Goal: Use online tool/utility: Use online tool/utility

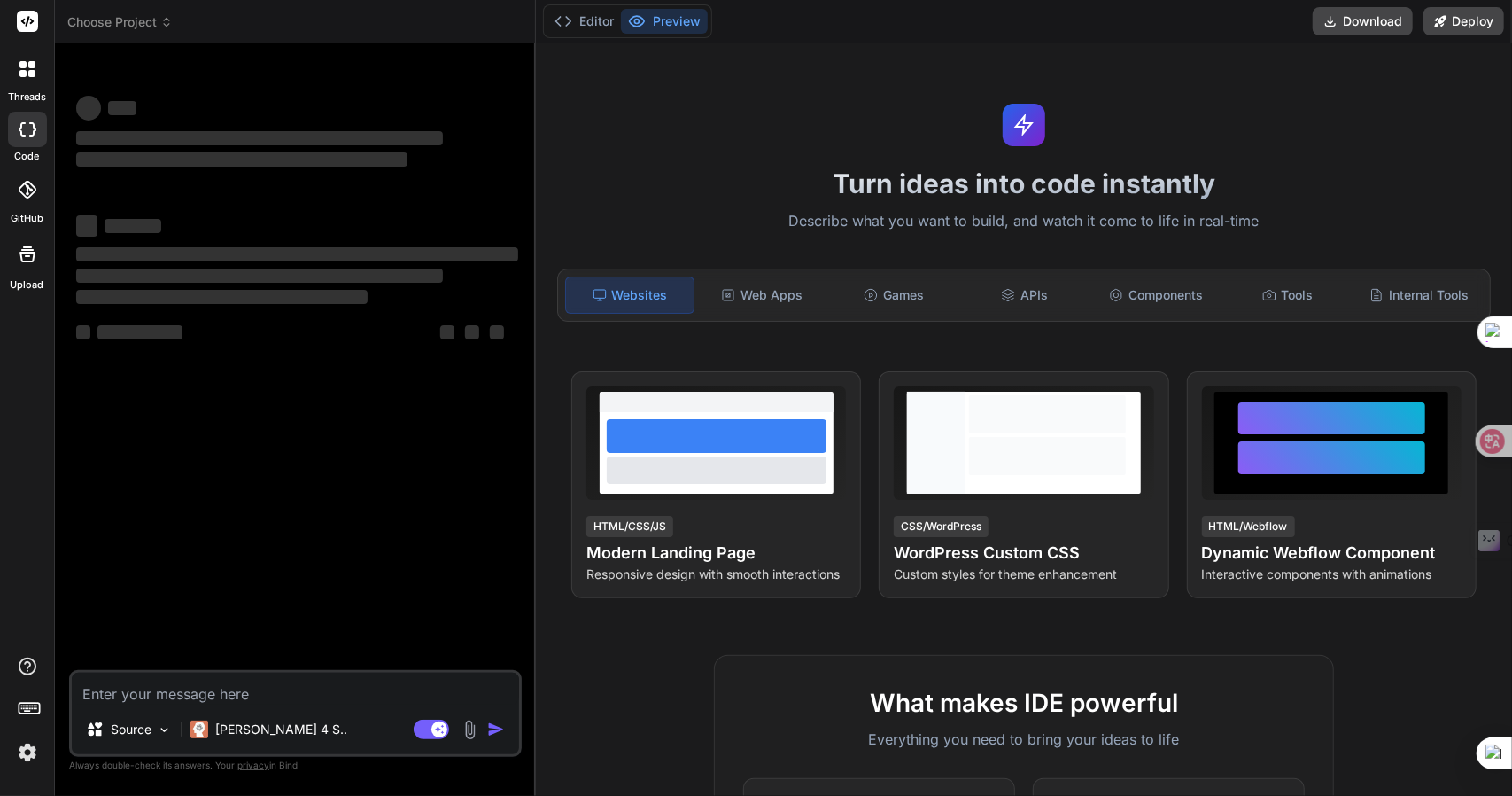
click at [142, 17] on span "Choose Project" at bounding box center [120, 22] width 105 height 18
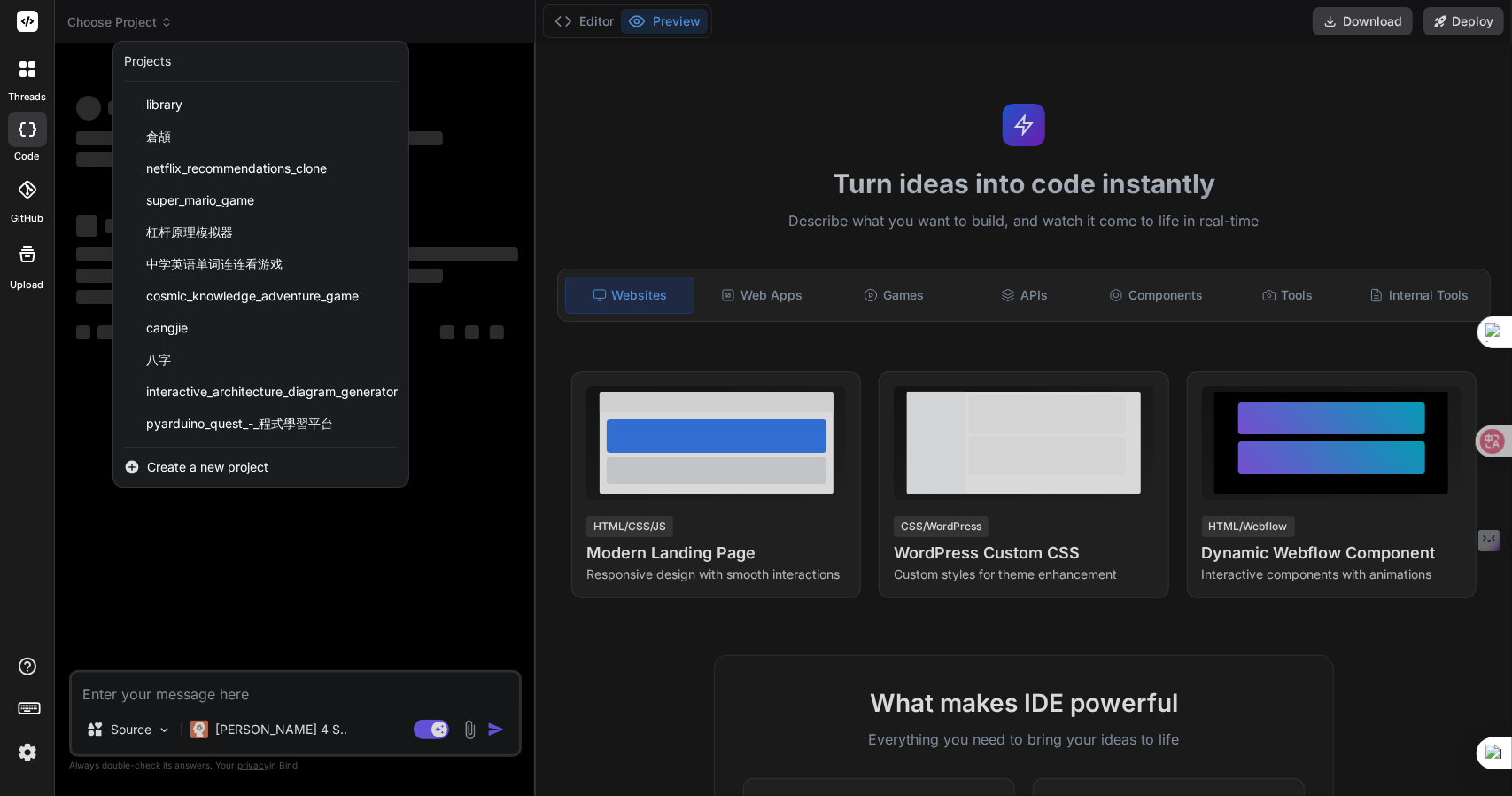
click at [135, 24] on div at bounding box center [756, 398] width 1512 height 796
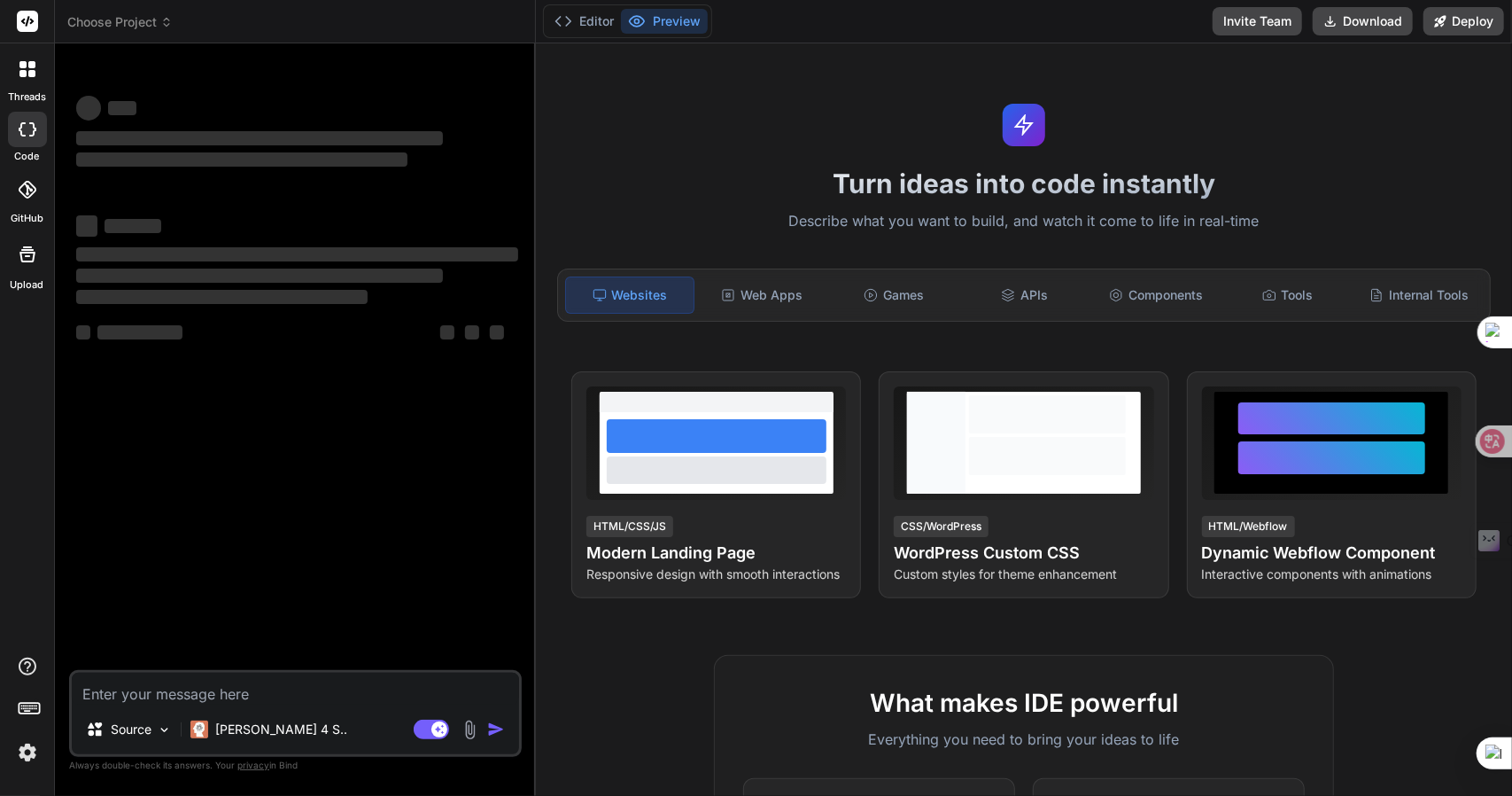
click at [135, 24] on span "Choose Project" at bounding box center [120, 22] width 105 height 18
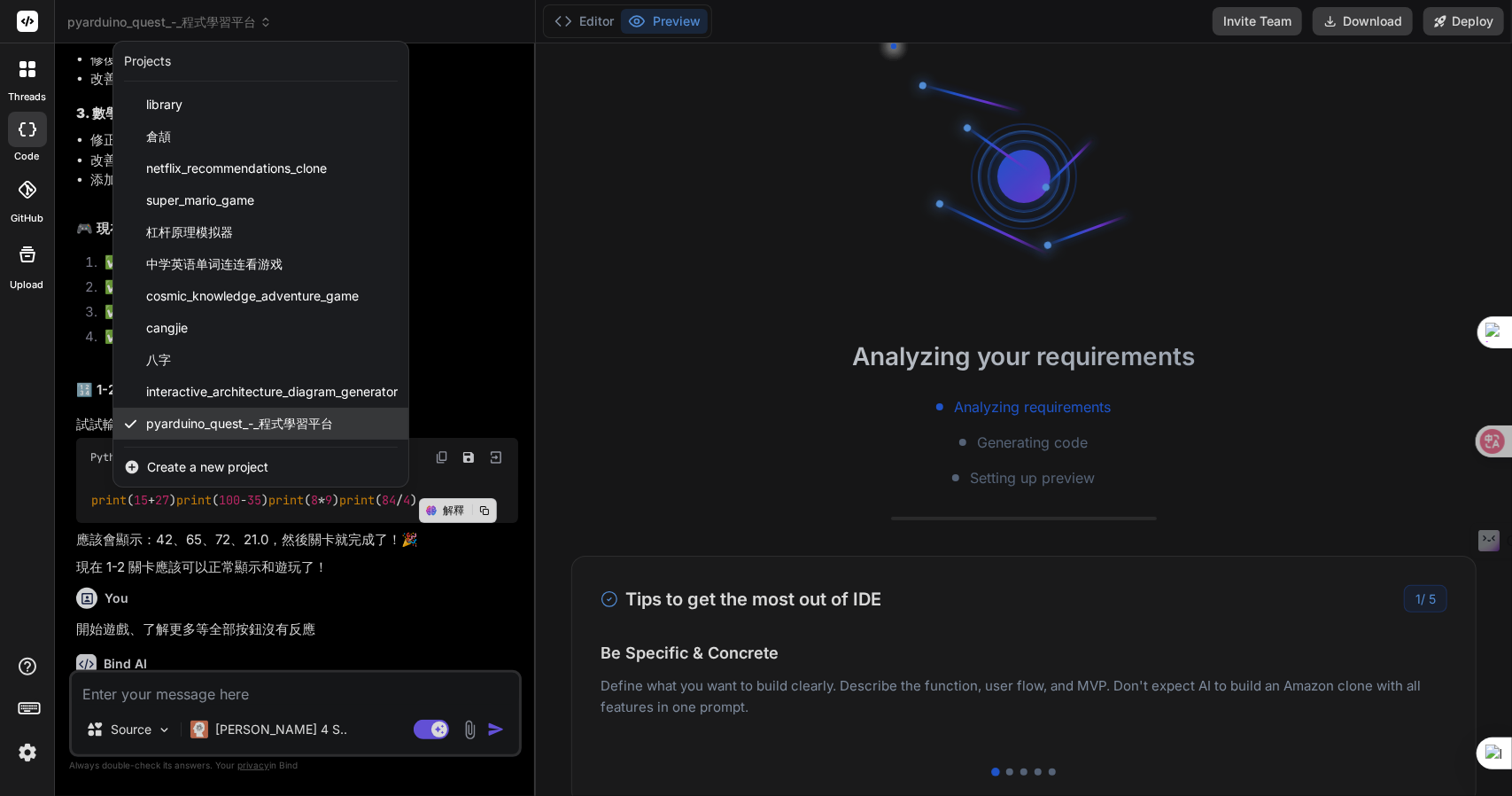
scroll to position [3433, 0]
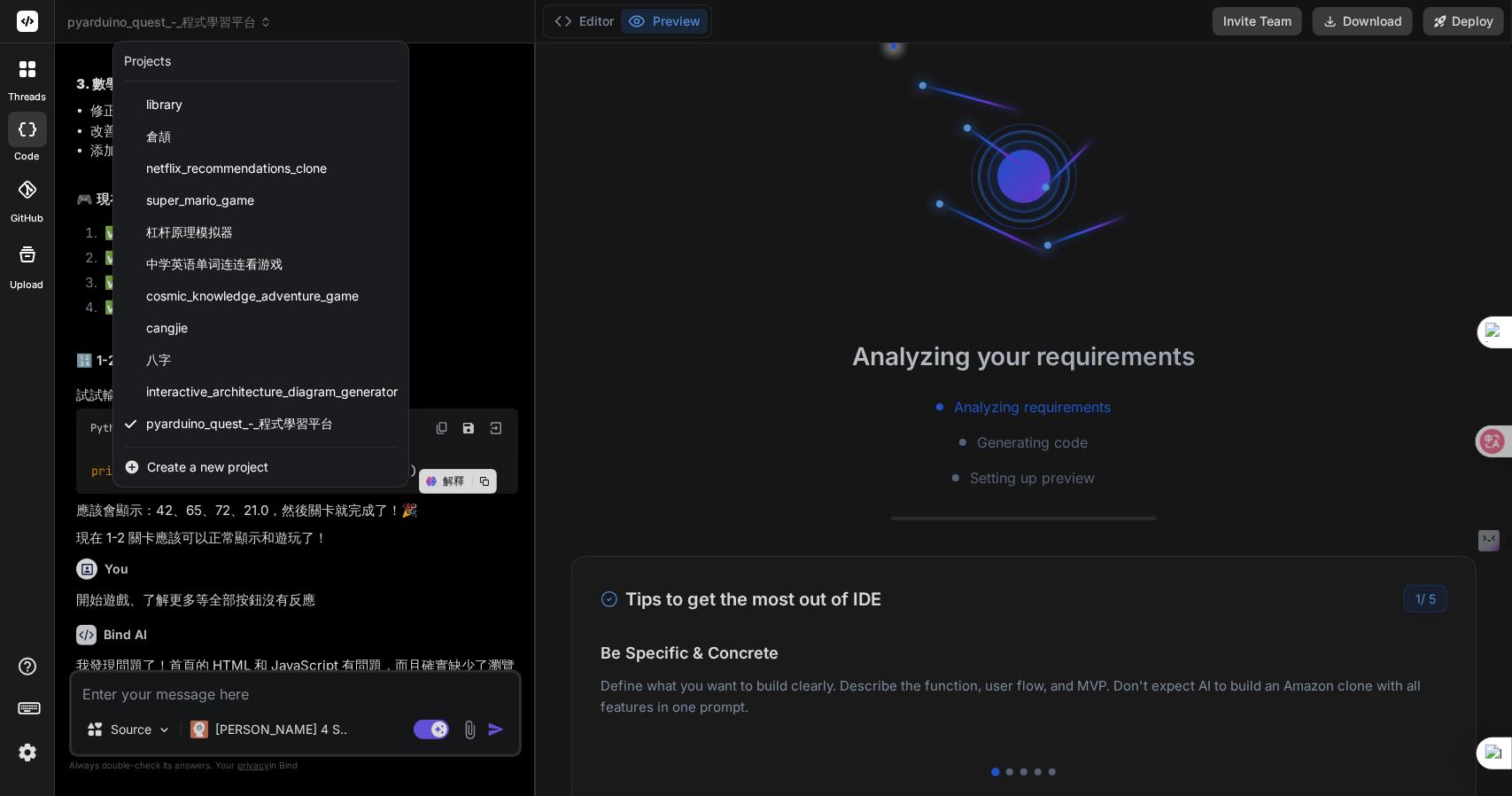
click at [764, 386] on div at bounding box center [756, 398] width 1512 height 796
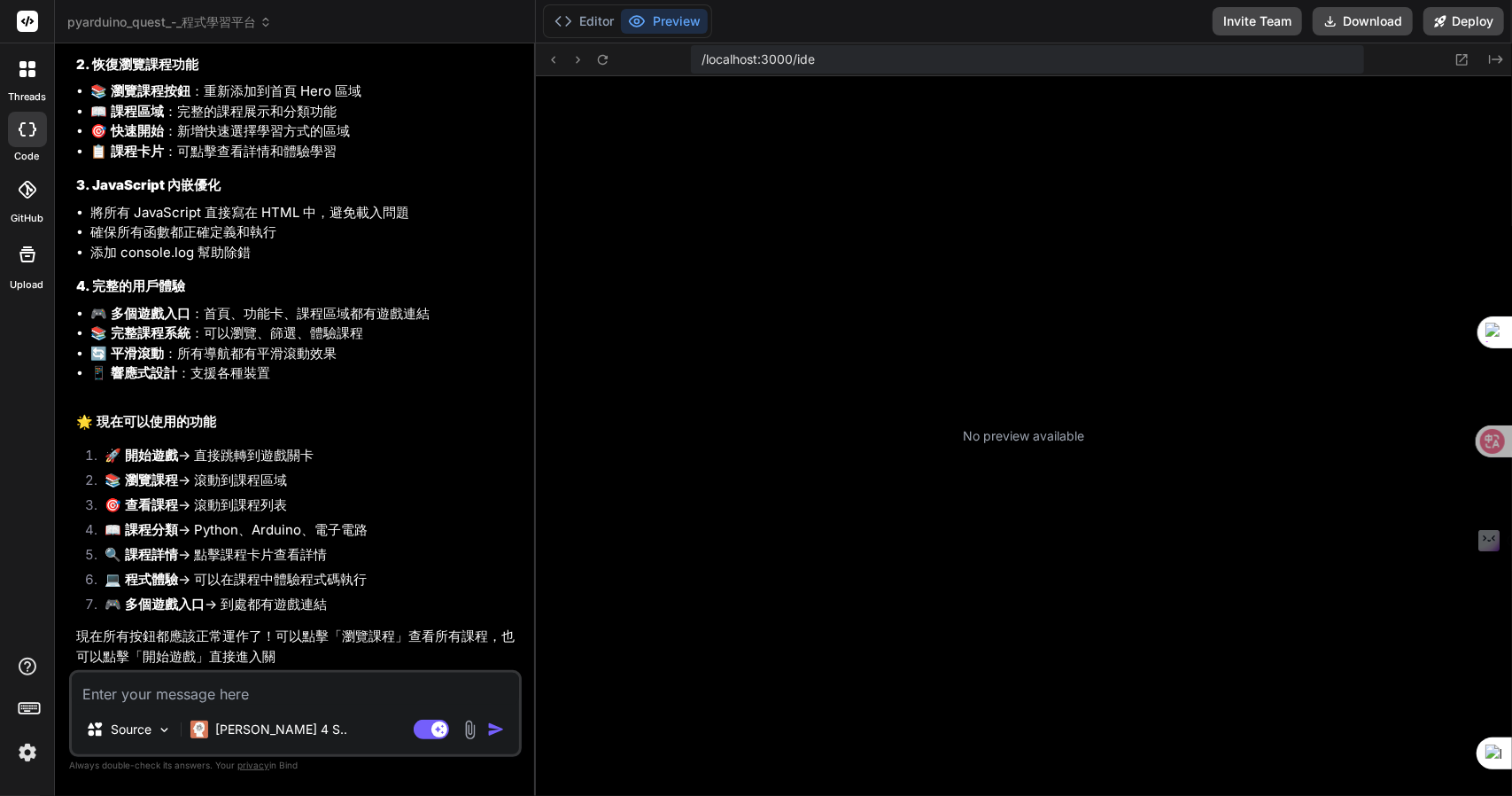
scroll to position [628, 0]
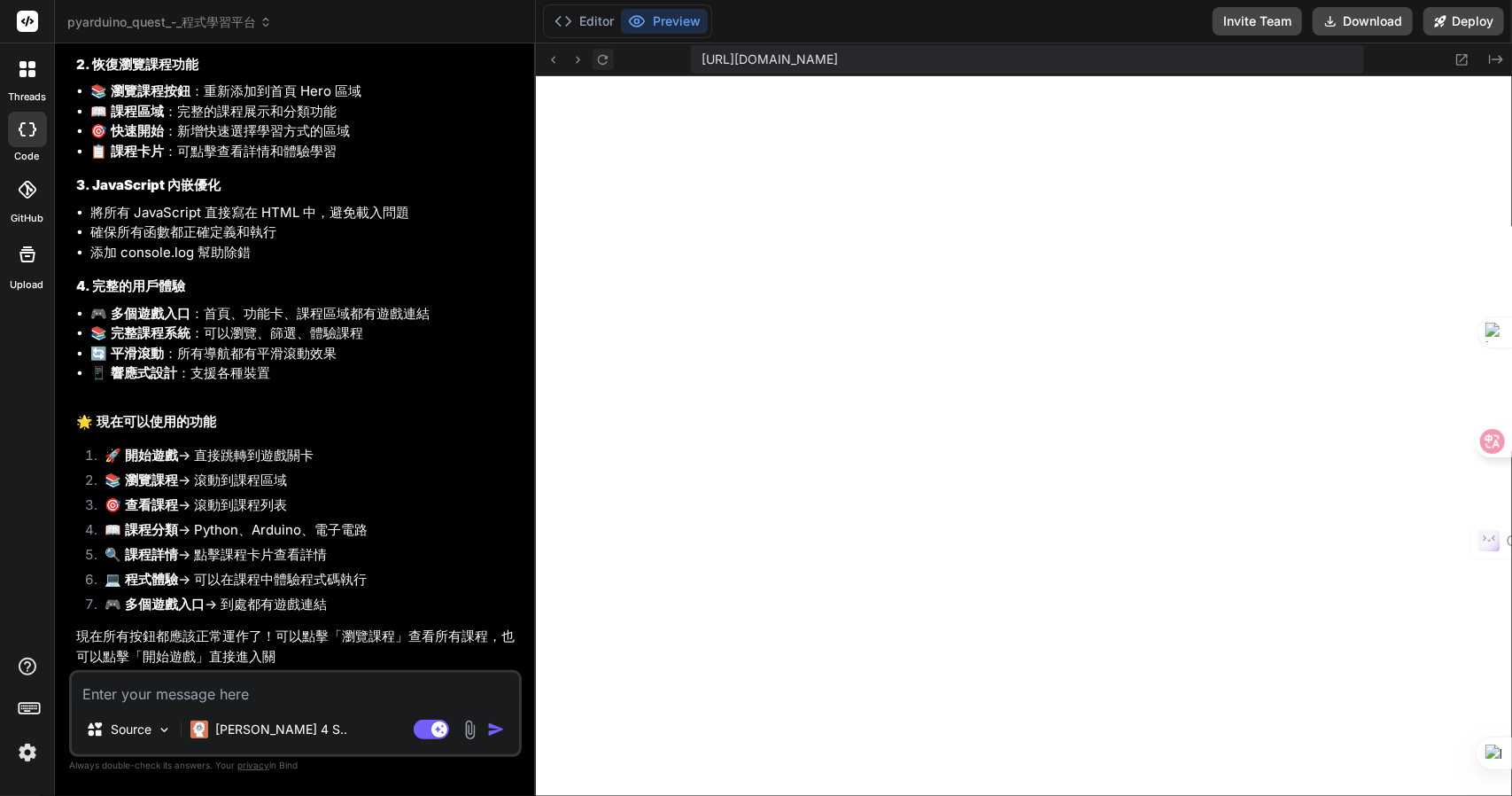
click at [600, 61] on icon at bounding box center [603, 58] width 9 height 9
click at [587, 25] on button "Editor" at bounding box center [584, 21] width 73 height 24
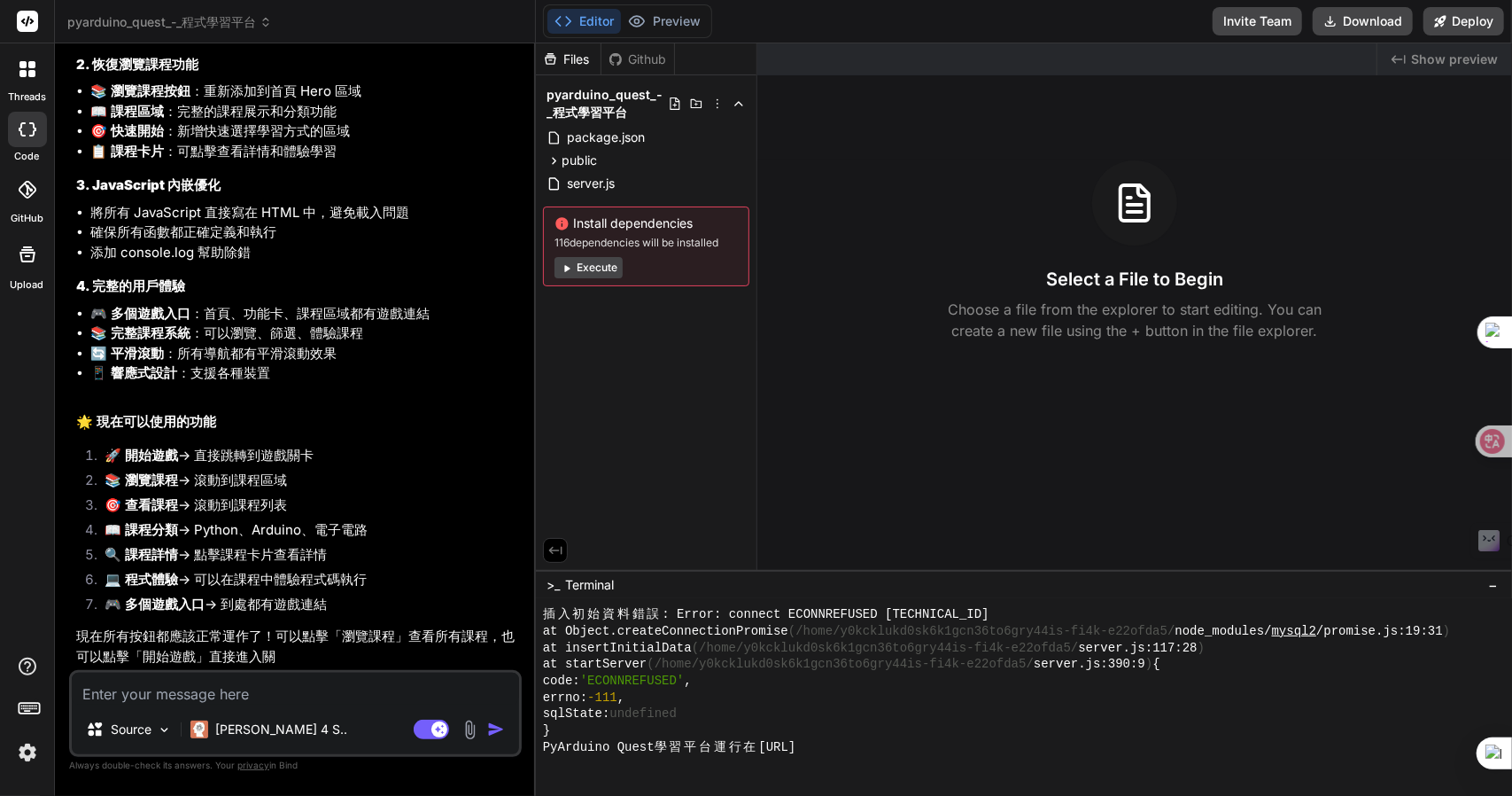
click at [582, 262] on button "Execute" at bounding box center [588, 268] width 68 height 22
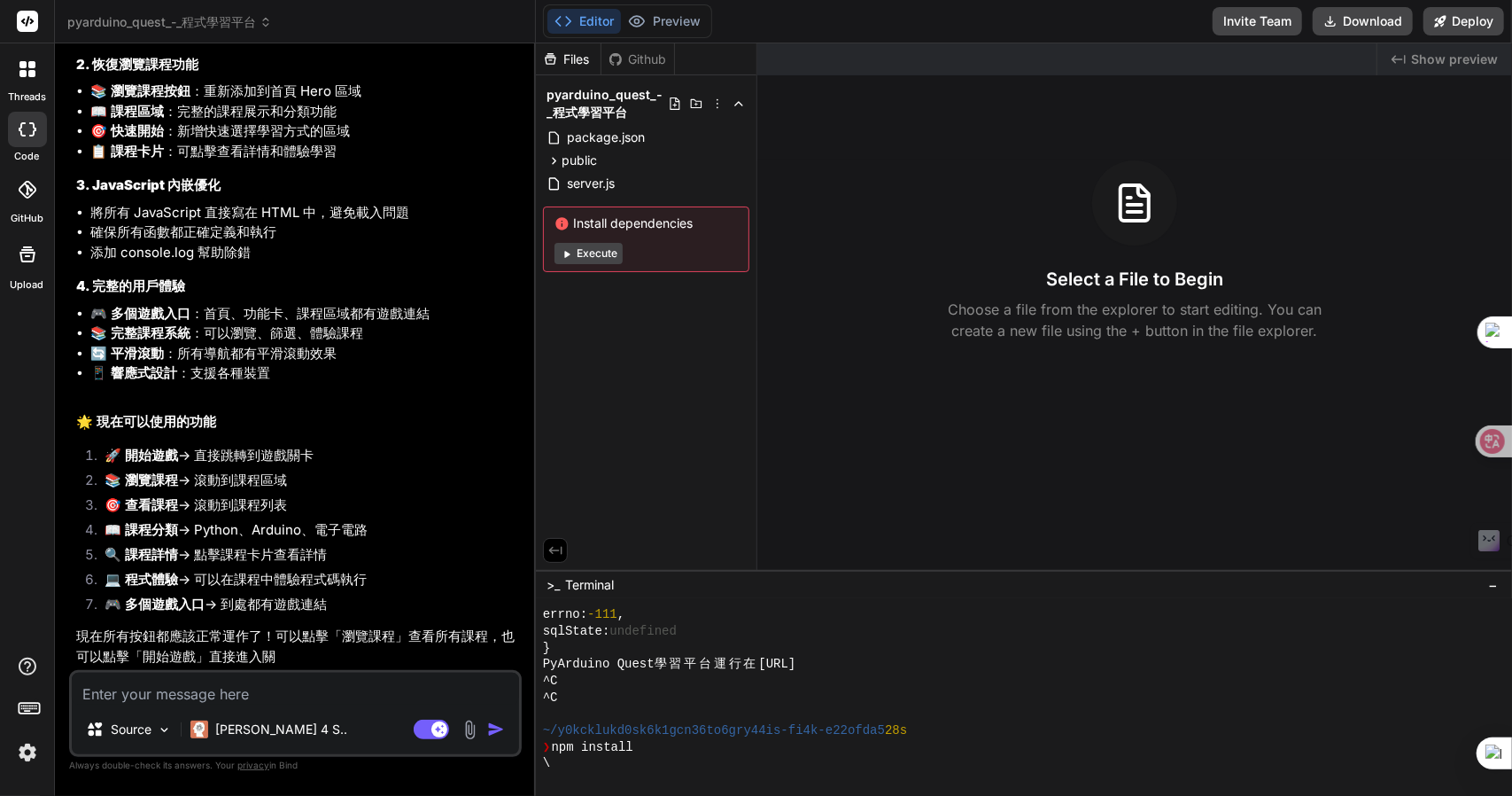
scroll to position [827, 0]
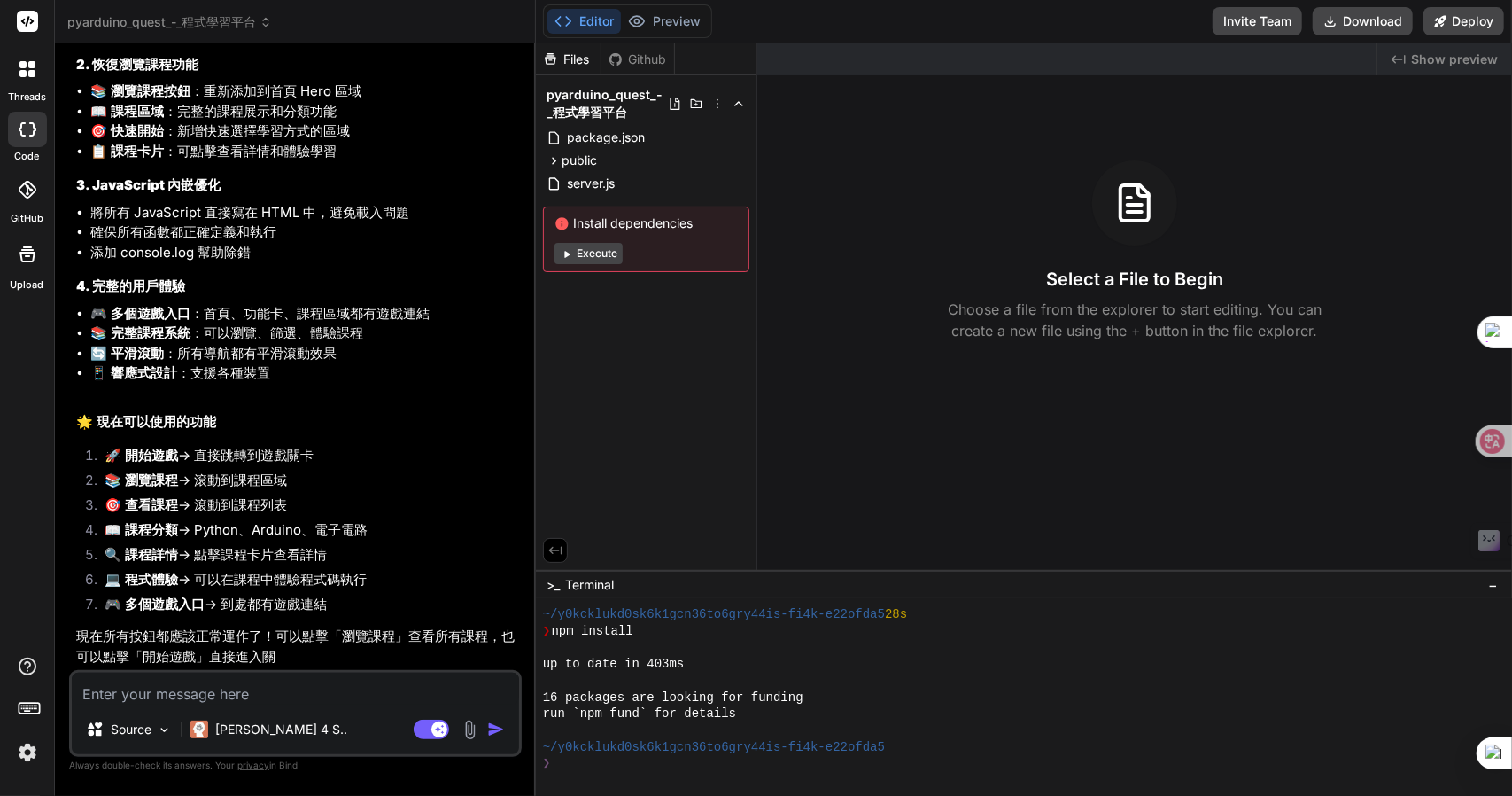
type textarea "x"
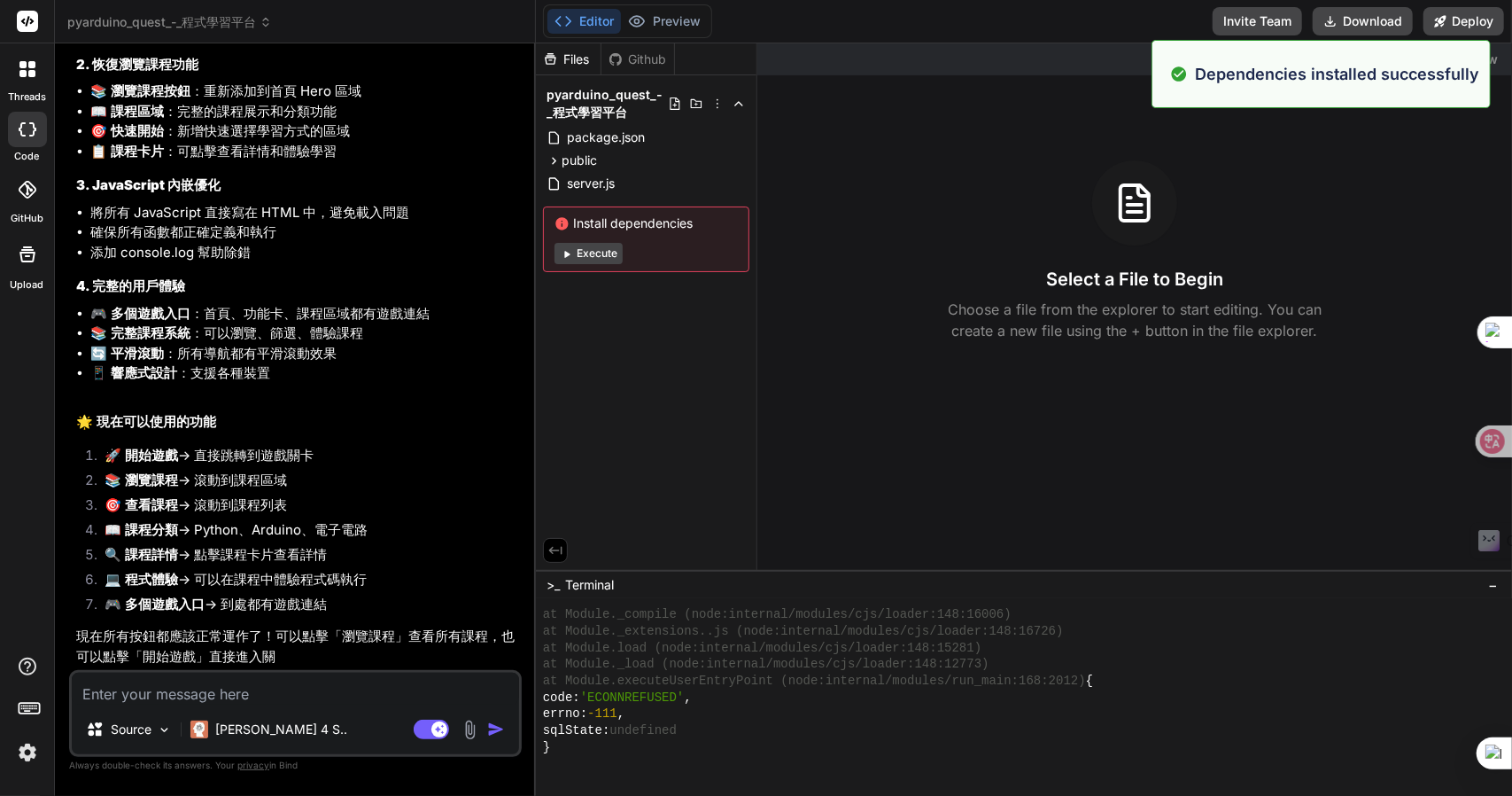
scroll to position [1324, 0]
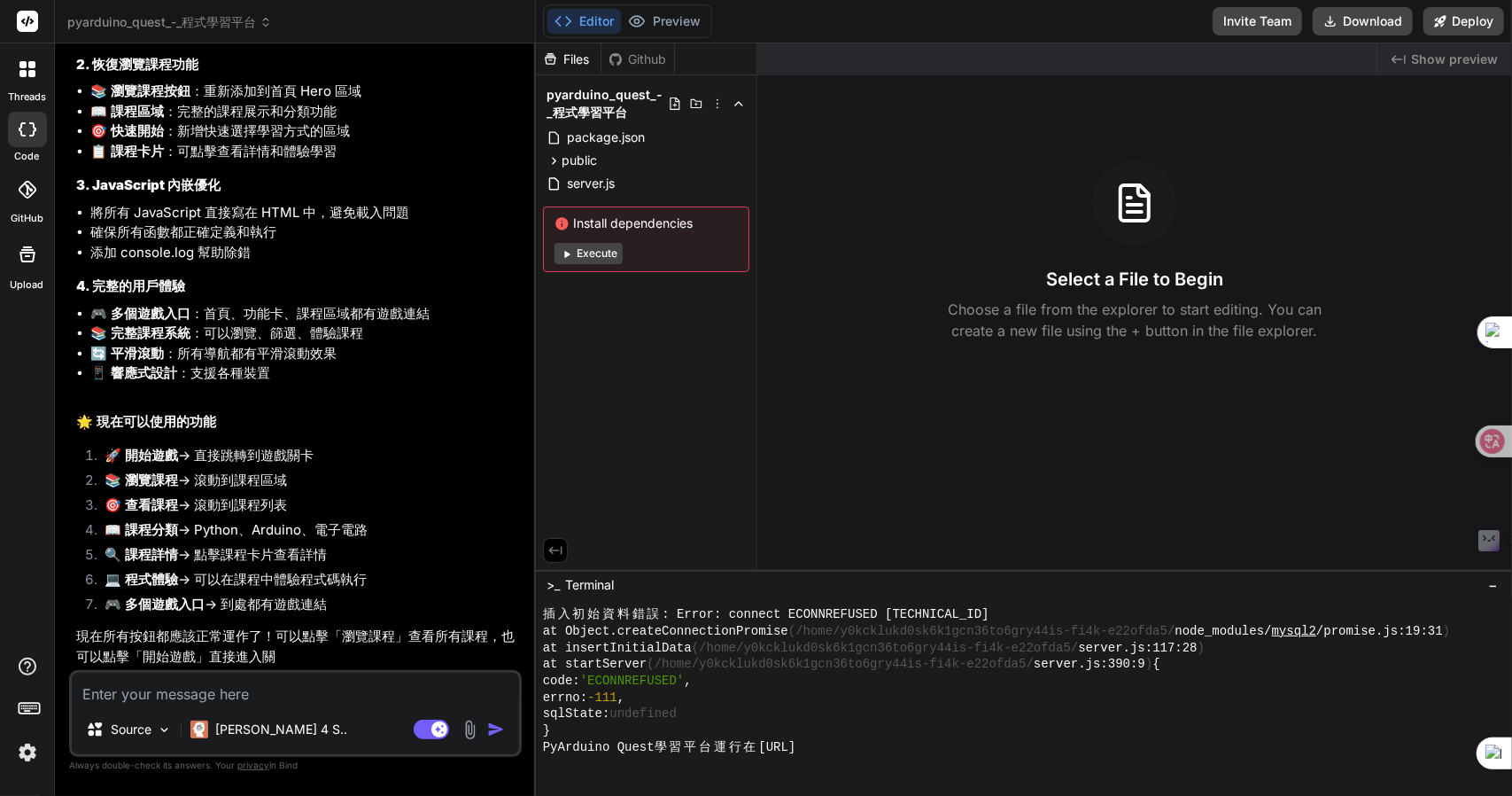
click at [657, 53] on div "Github" at bounding box center [637, 59] width 72 height 18
click at [593, 52] on div "Files" at bounding box center [568, 59] width 65 height 18
click at [677, 23] on button "Preview" at bounding box center [664, 21] width 87 height 24
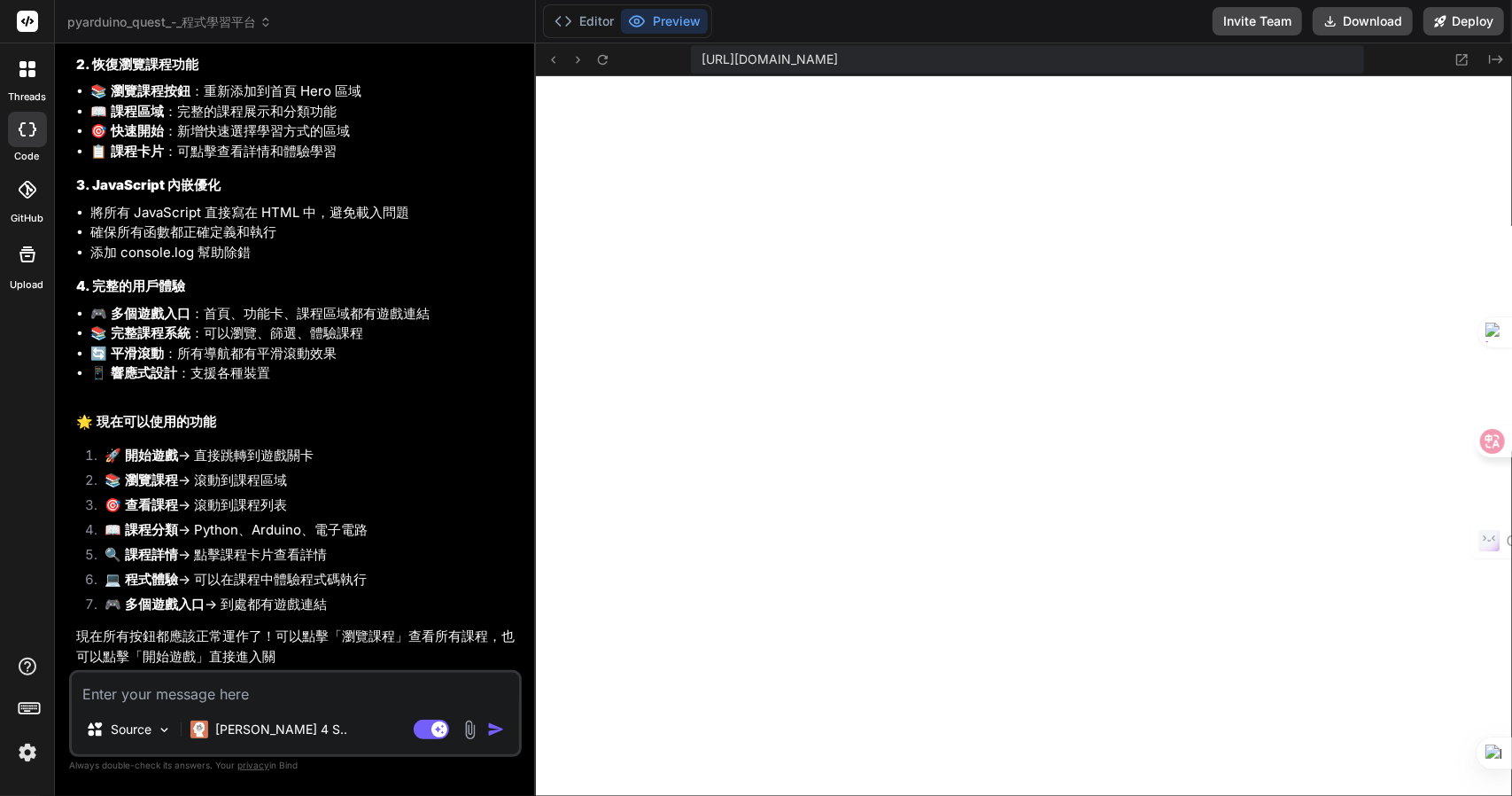
click at [838, 52] on span "[URL][DOMAIN_NAME]" at bounding box center [769, 59] width 137 height 18
click at [1467, 67] on icon at bounding box center [1462, 60] width 15 height 15
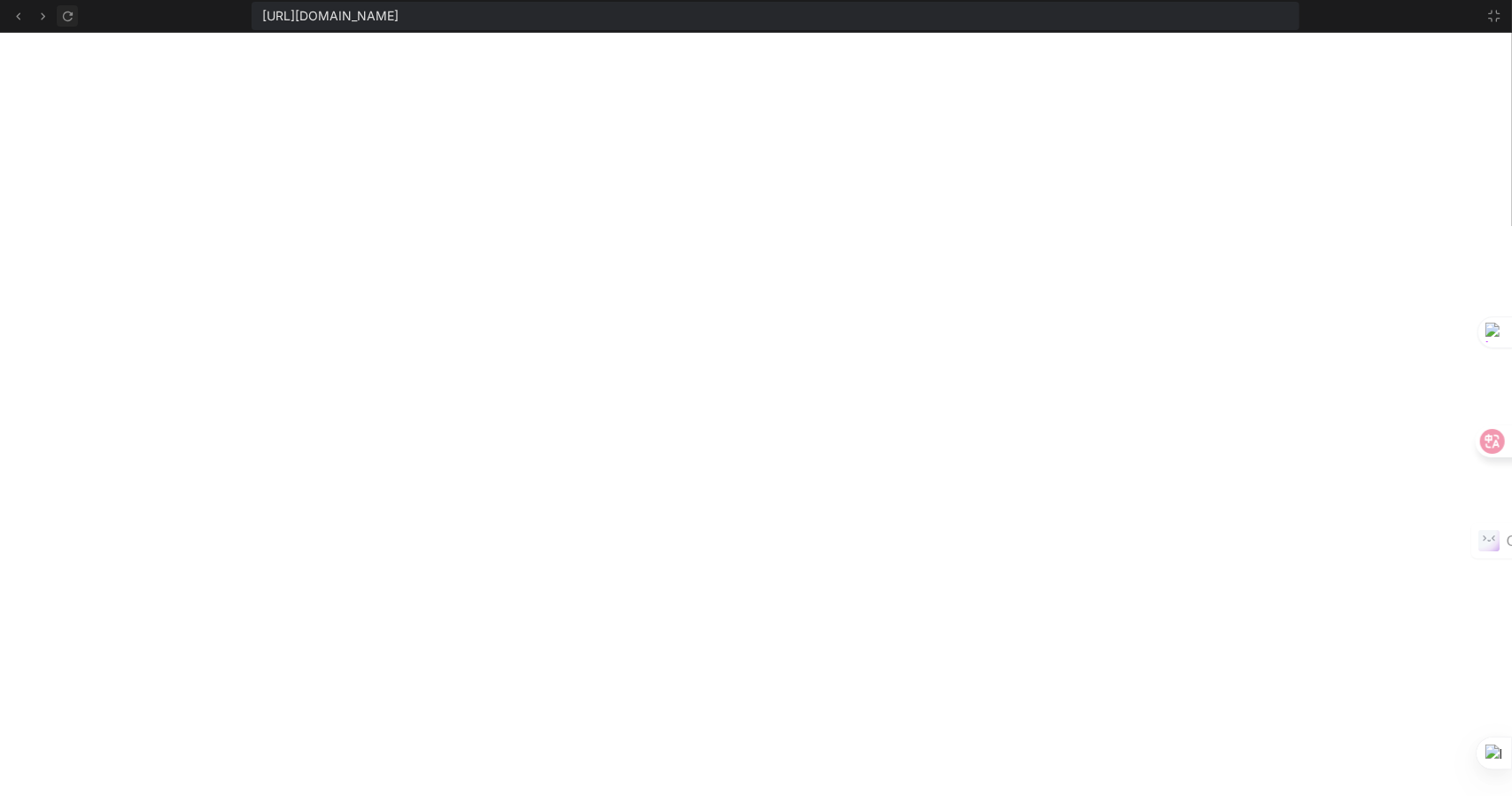
click at [71, 15] on icon at bounding box center [68, 16] width 15 height 15
click at [1511, 103] on div at bounding box center [1511, 398] width 1 height 796
click at [1495, 21] on icon at bounding box center [1494, 15] width 14 height 14
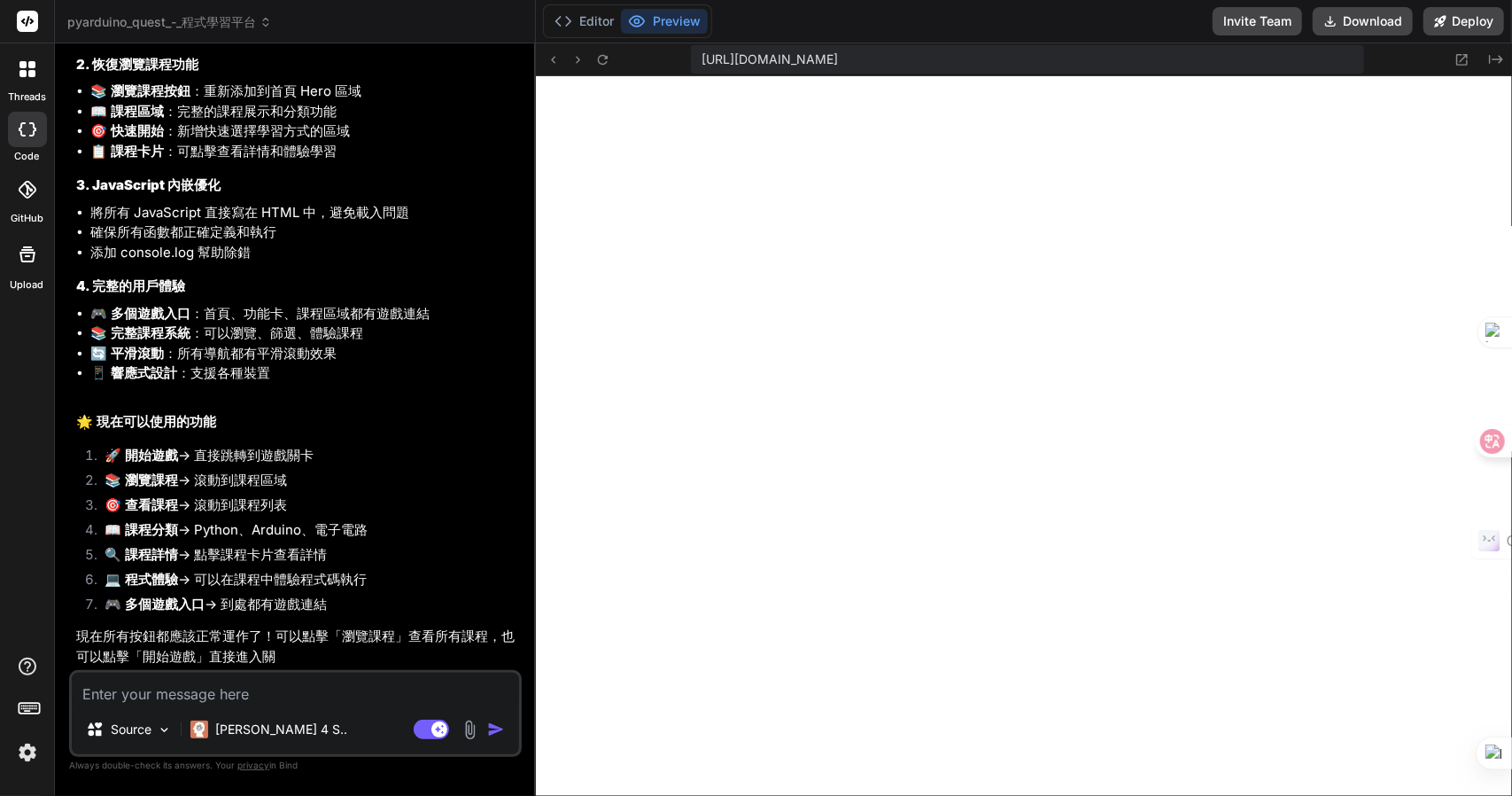
click at [121, 689] on textarea at bounding box center [295, 689] width 447 height 32
type textarea "女"
type textarea "x"
type textarea "女火"
type textarea "x"
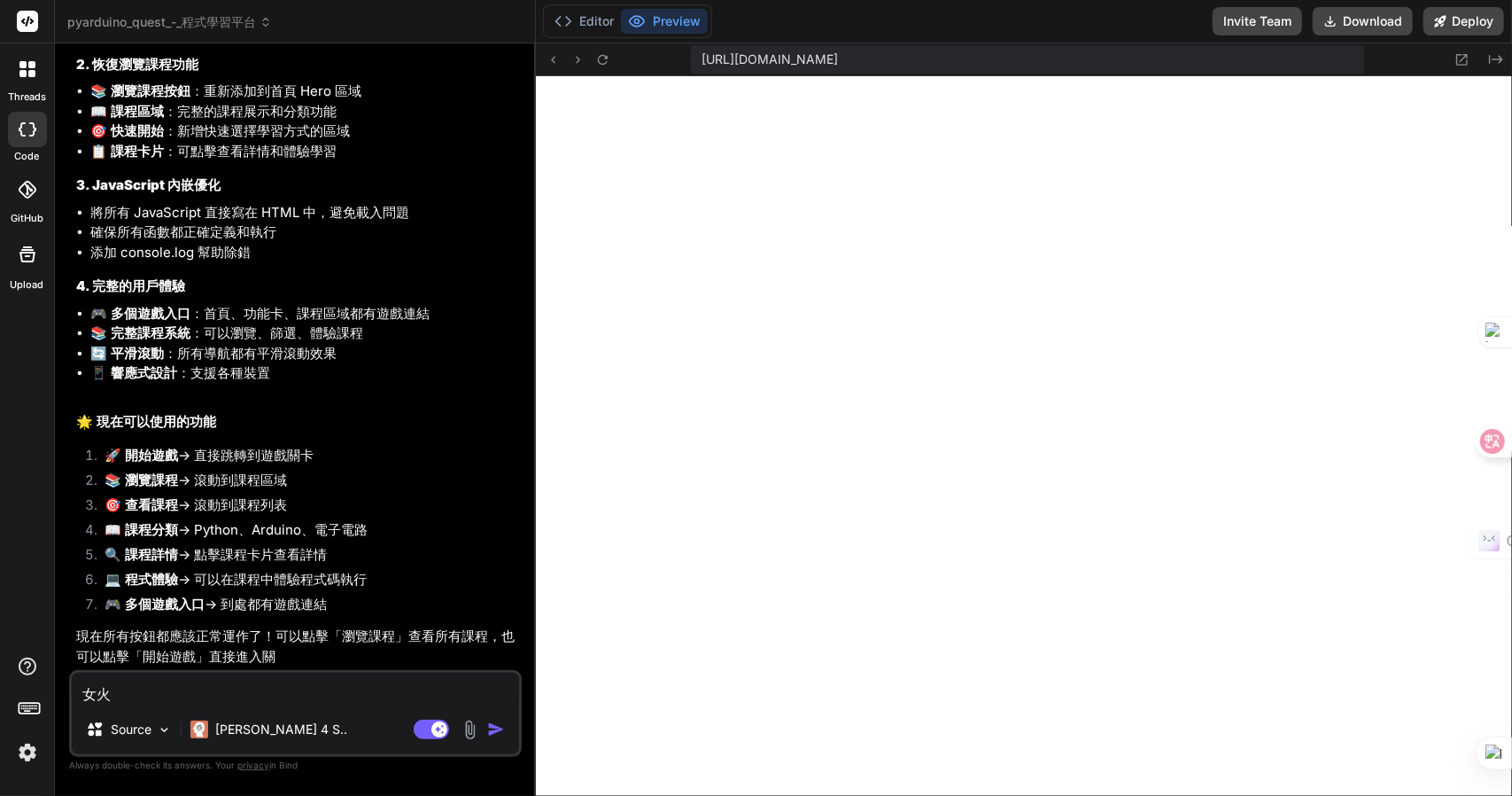
type textarea "女火月"
type textarea "x"
type textarea "女火月廿"
type textarea "x"
type textarea "女火月廿女"
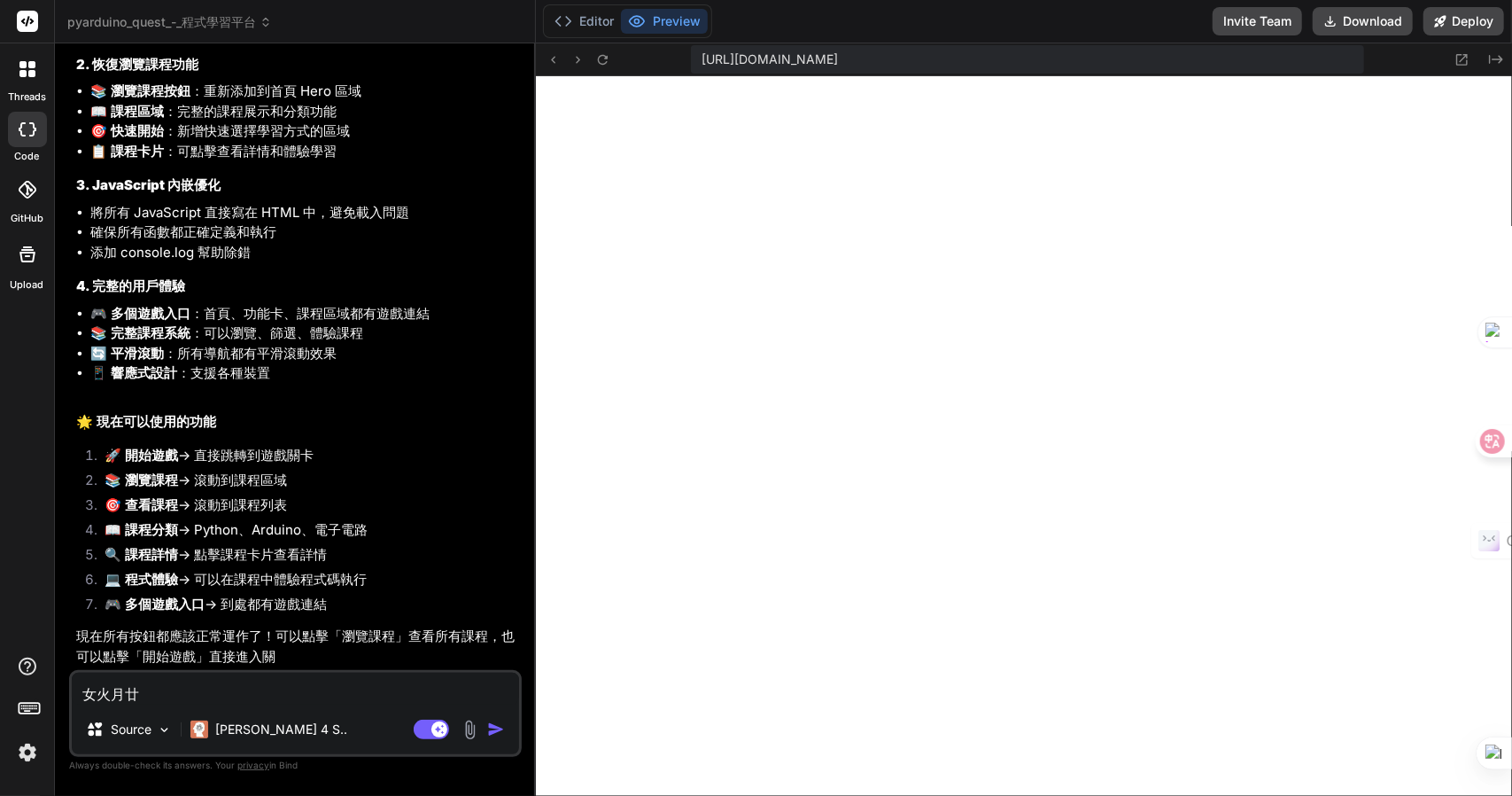
type textarea "x"
type textarea "網"
type textarea "x"
type textarea "網一"
type textarea "x"
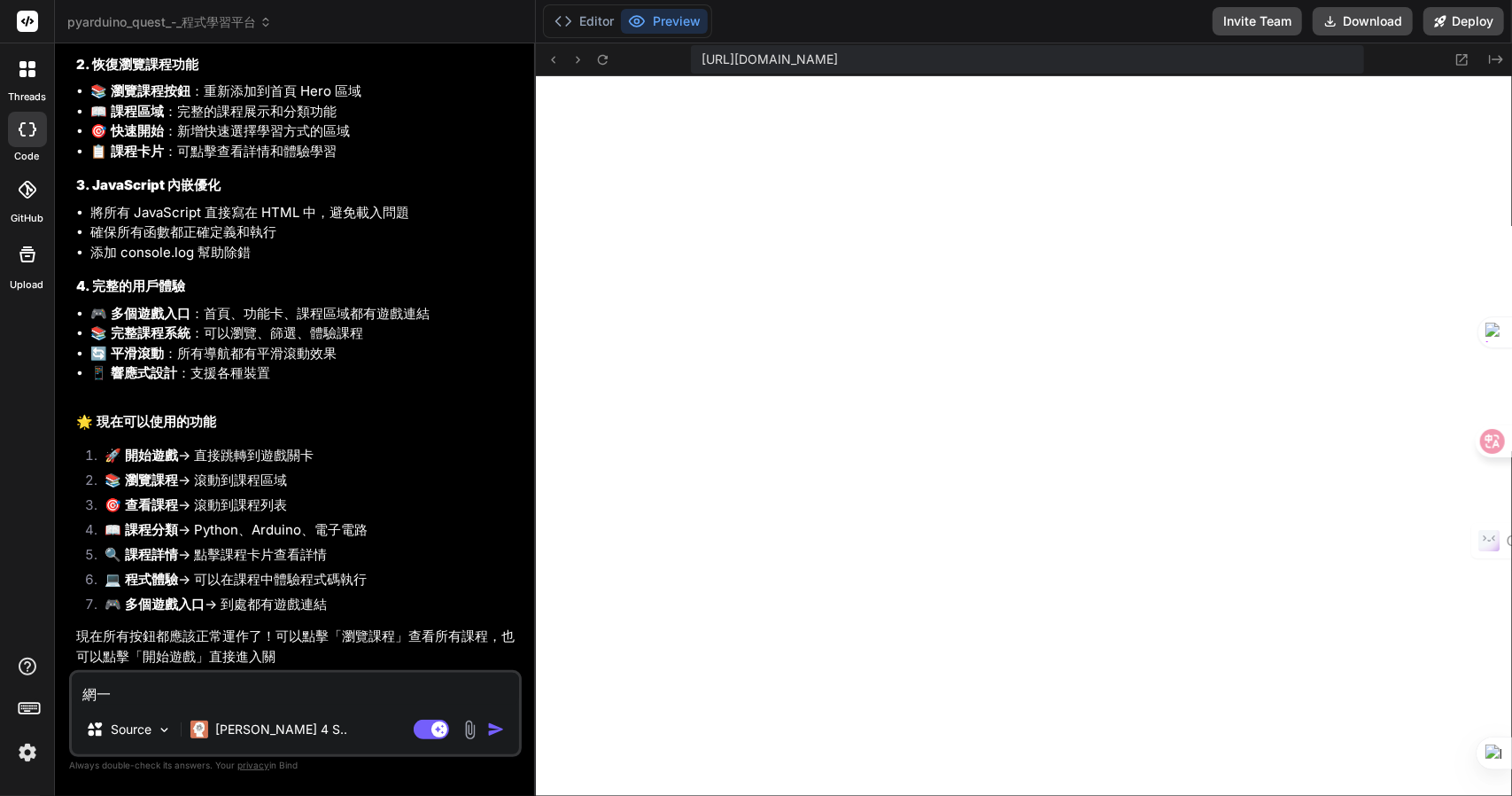
type textarea "網一月"
type textarea "x"
type textarea "網一月山"
type textarea "x"
type textarea "網一月山金"
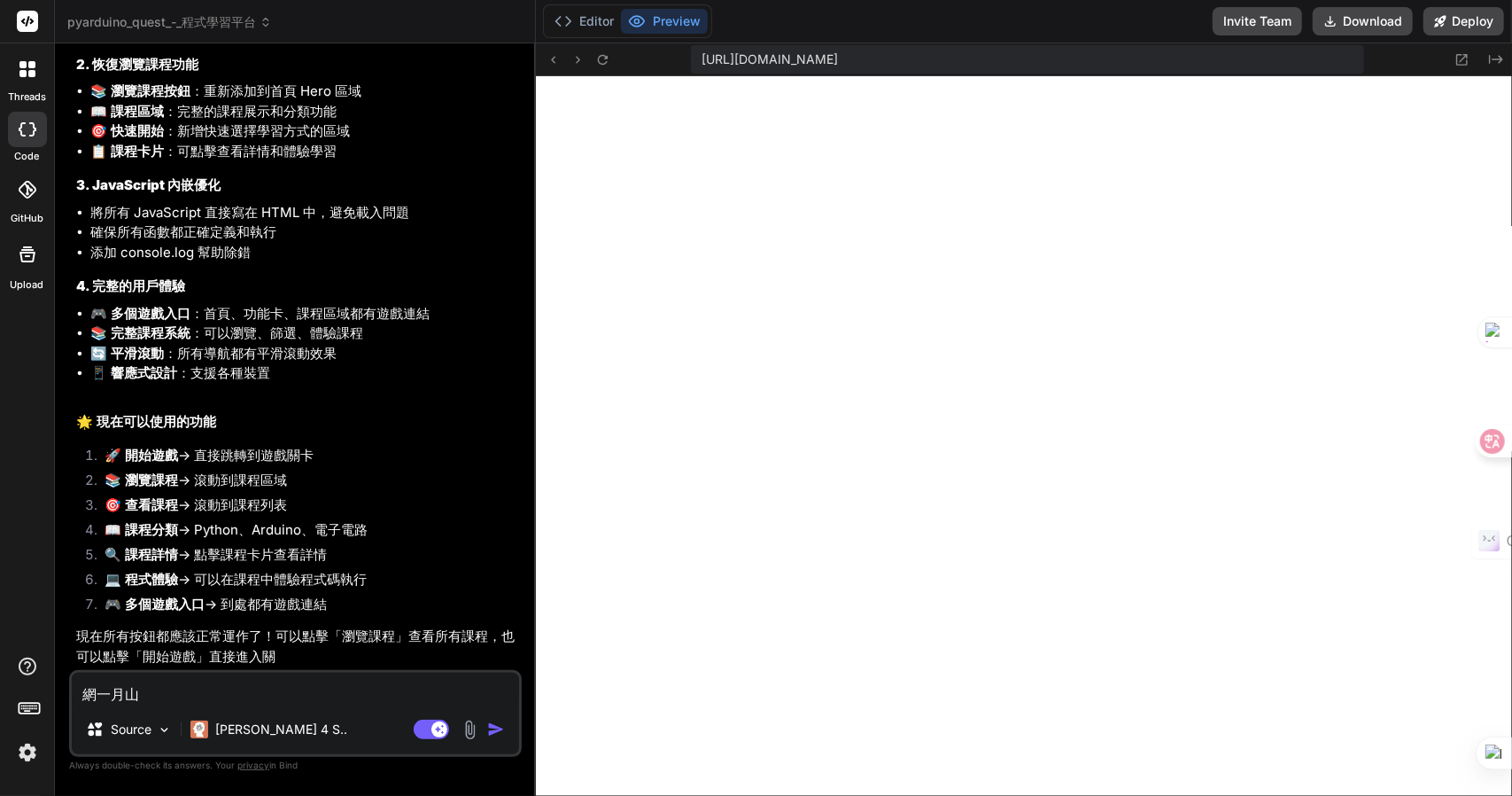
type textarea "x"
type textarea "網頁"
type textarea "x"
type textarea "網頁手"
type textarea "x"
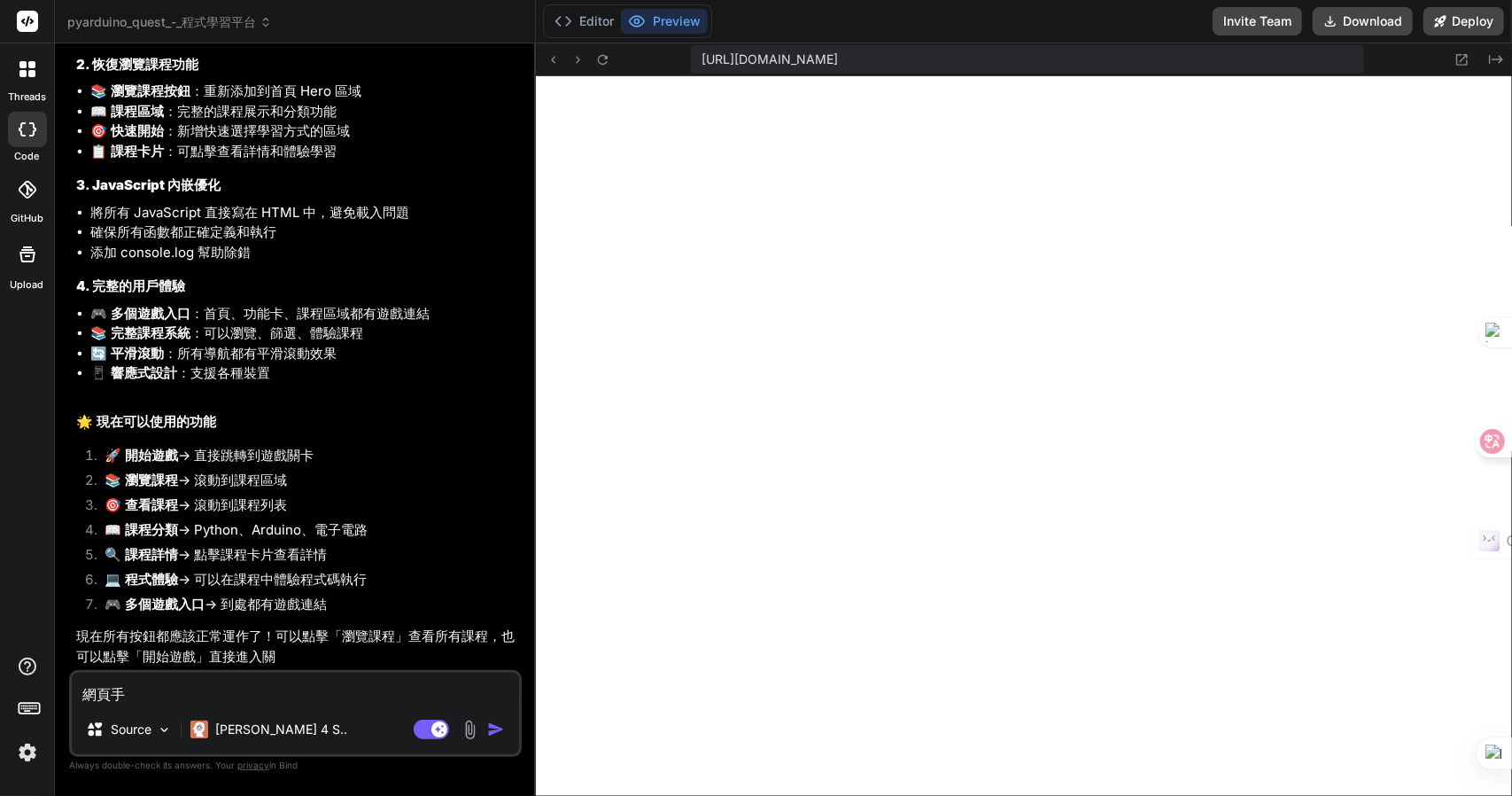
type textarea "網頁手十"
type textarea "x"
type textarea "網頁手十女"
type textarea "x"
type textarea "網頁按"
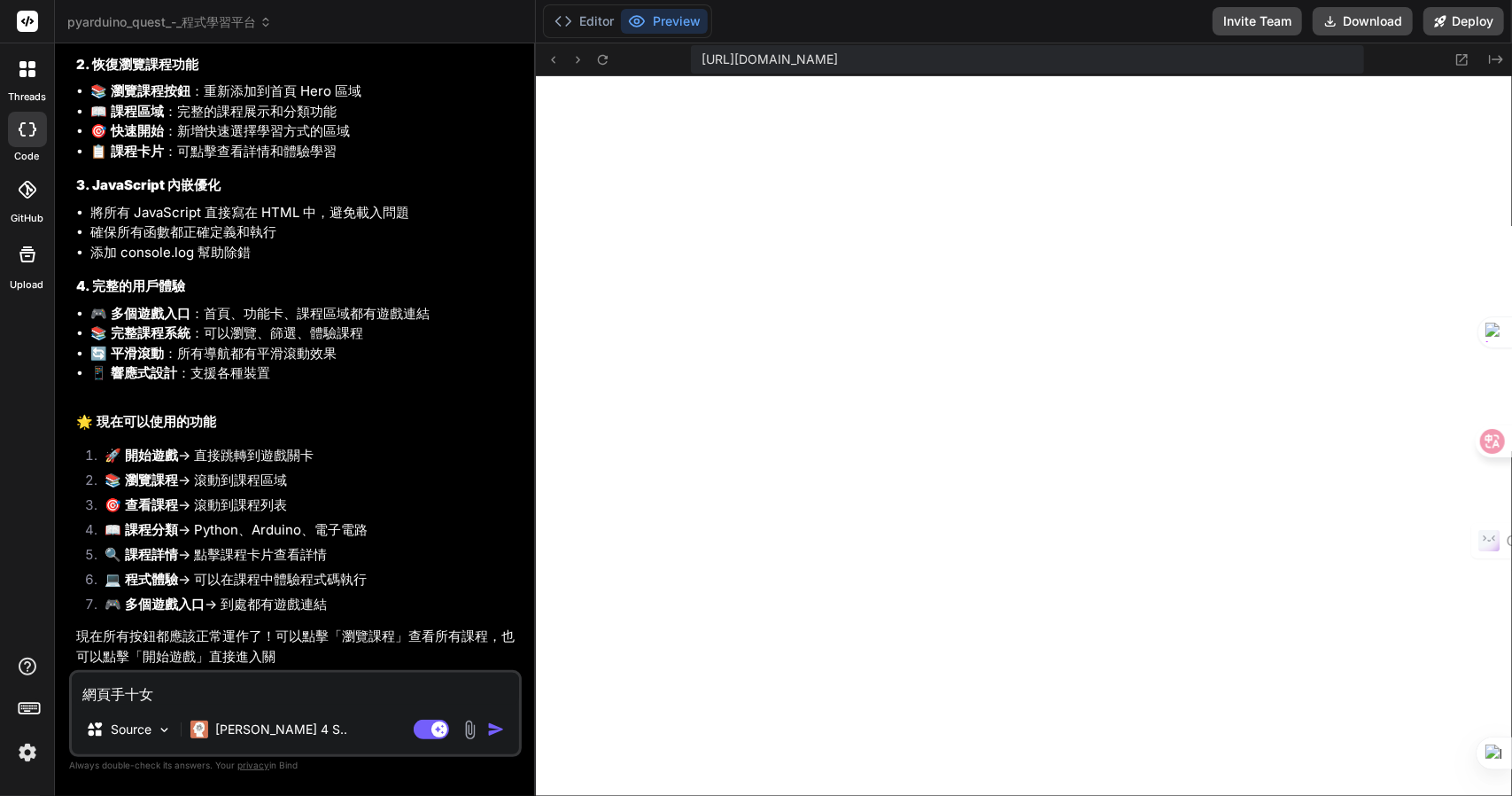
type textarea "x"
type textarea "網頁按人"
type textarea "x"
type textarea "網頁按人竹"
type textarea "x"
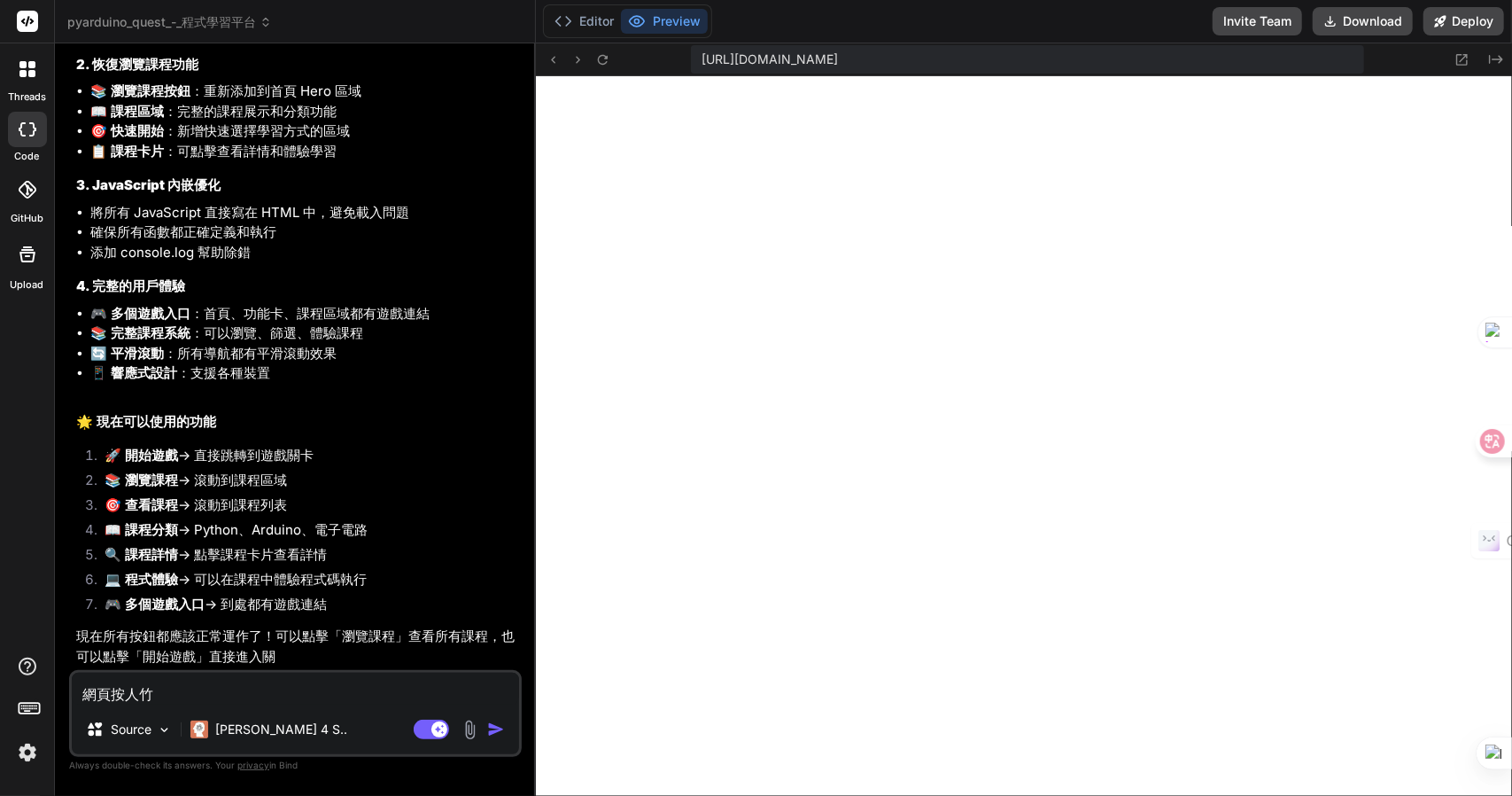
type textarea "網頁按人[PERSON_NAME]"
type textarea "x"
type textarea "網頁按任"
type textarea "x"
type textarea "網頁按任木"
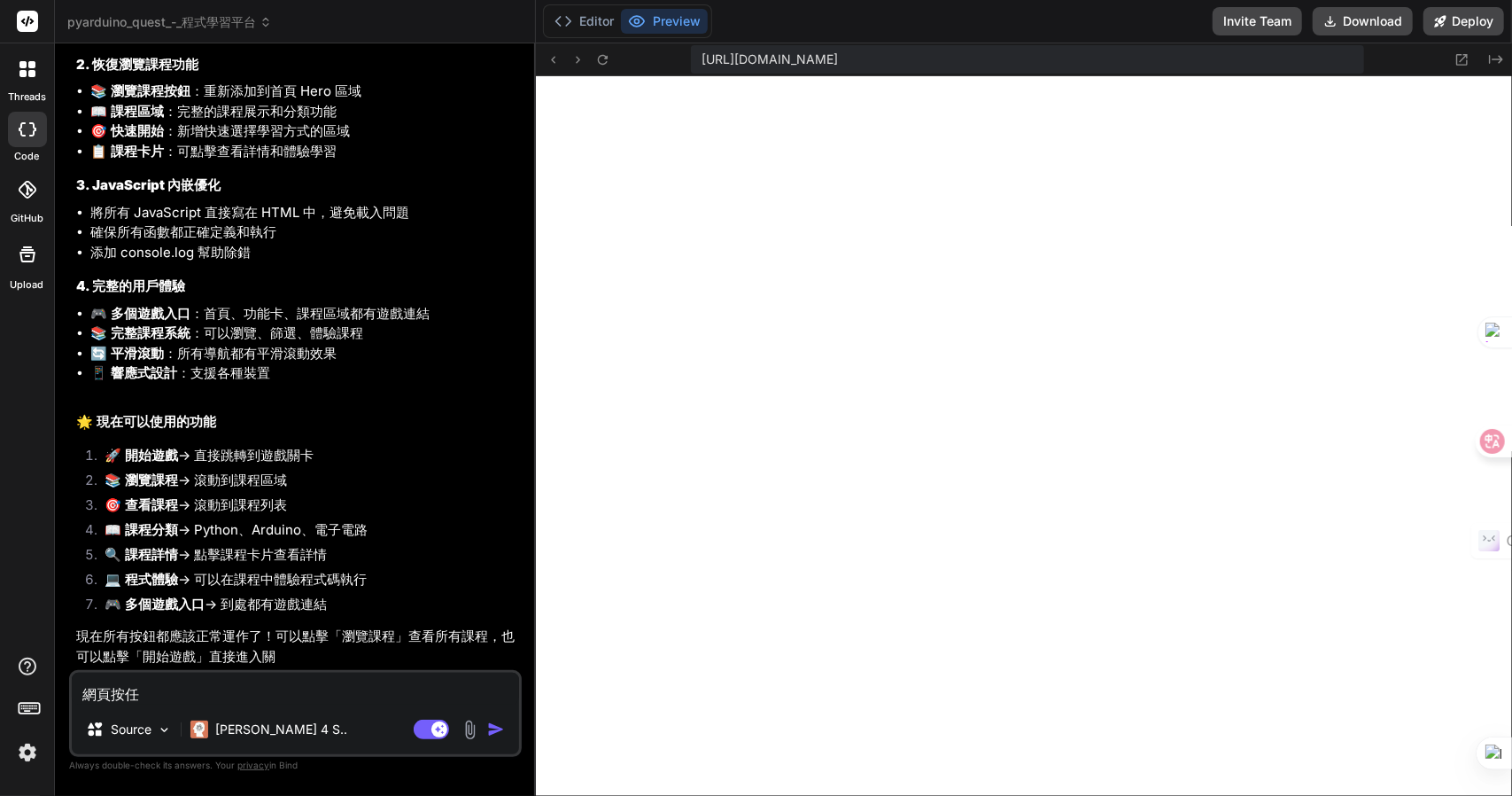
type textarea "x"
type textarea "網頁按任木人"
type textarea "x"
type textarea "網頁按[PERSON_NAME]"
type textarea "x"
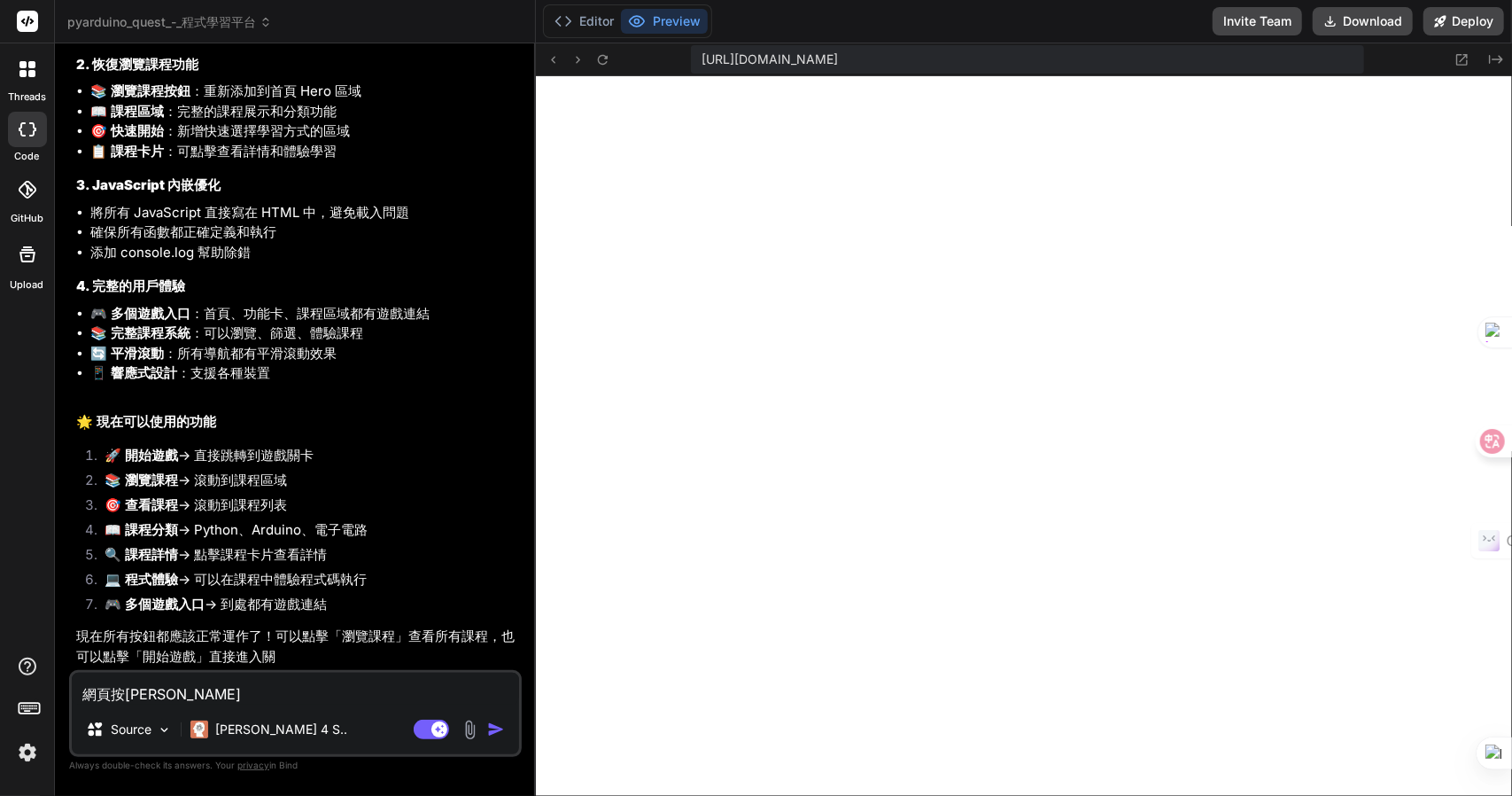
type textarea "網頁按[PERSON_NAME]"
type textarea "x"
type textarea "網頁按任木人一弓口"
type textarea "x"
type textarea "網頁按任"
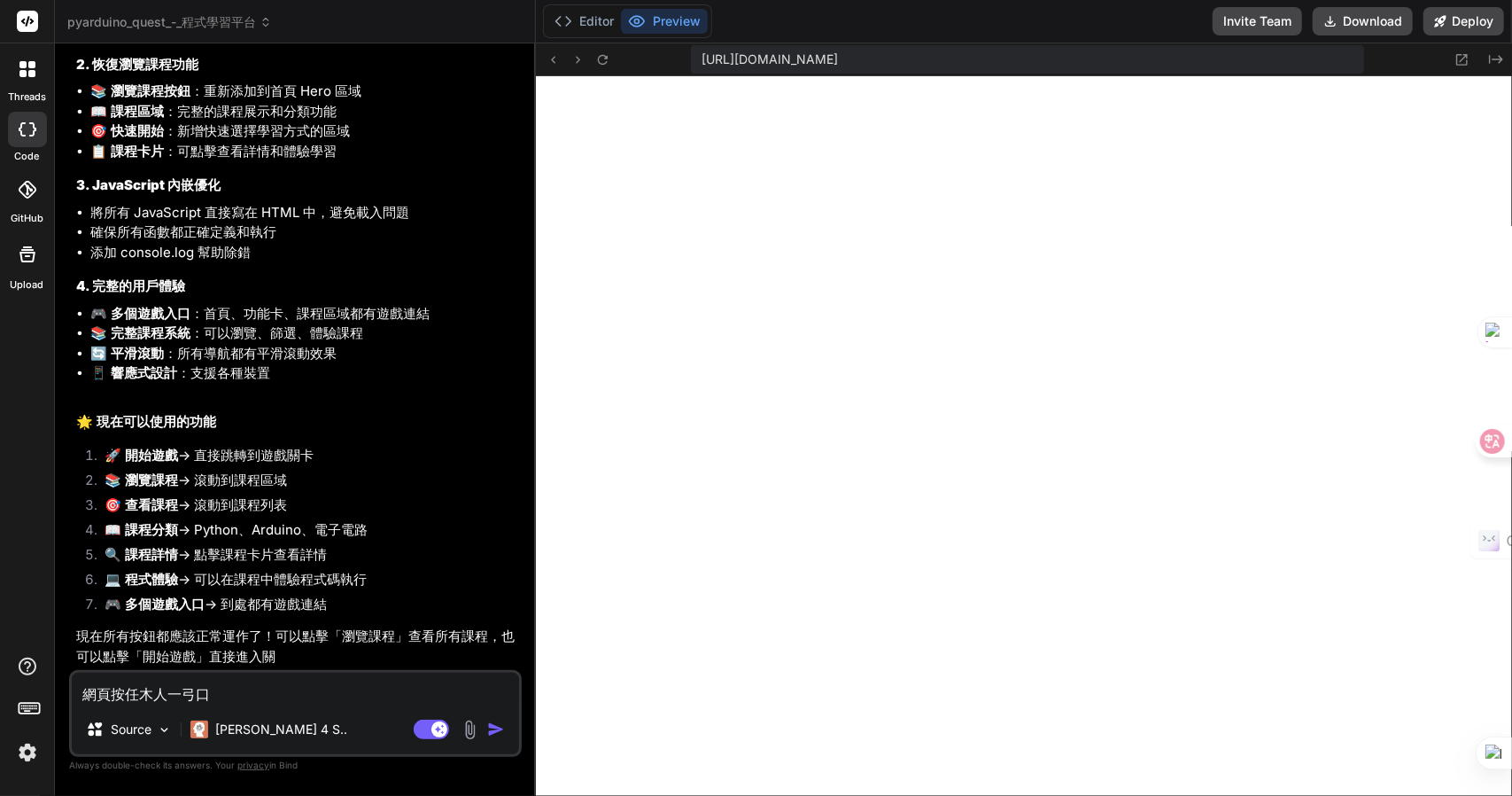
type textarea "x"
type textarea "網頁按任人"
type textarea "x"
type textarea "網頁按任人一"
type textarea "x"
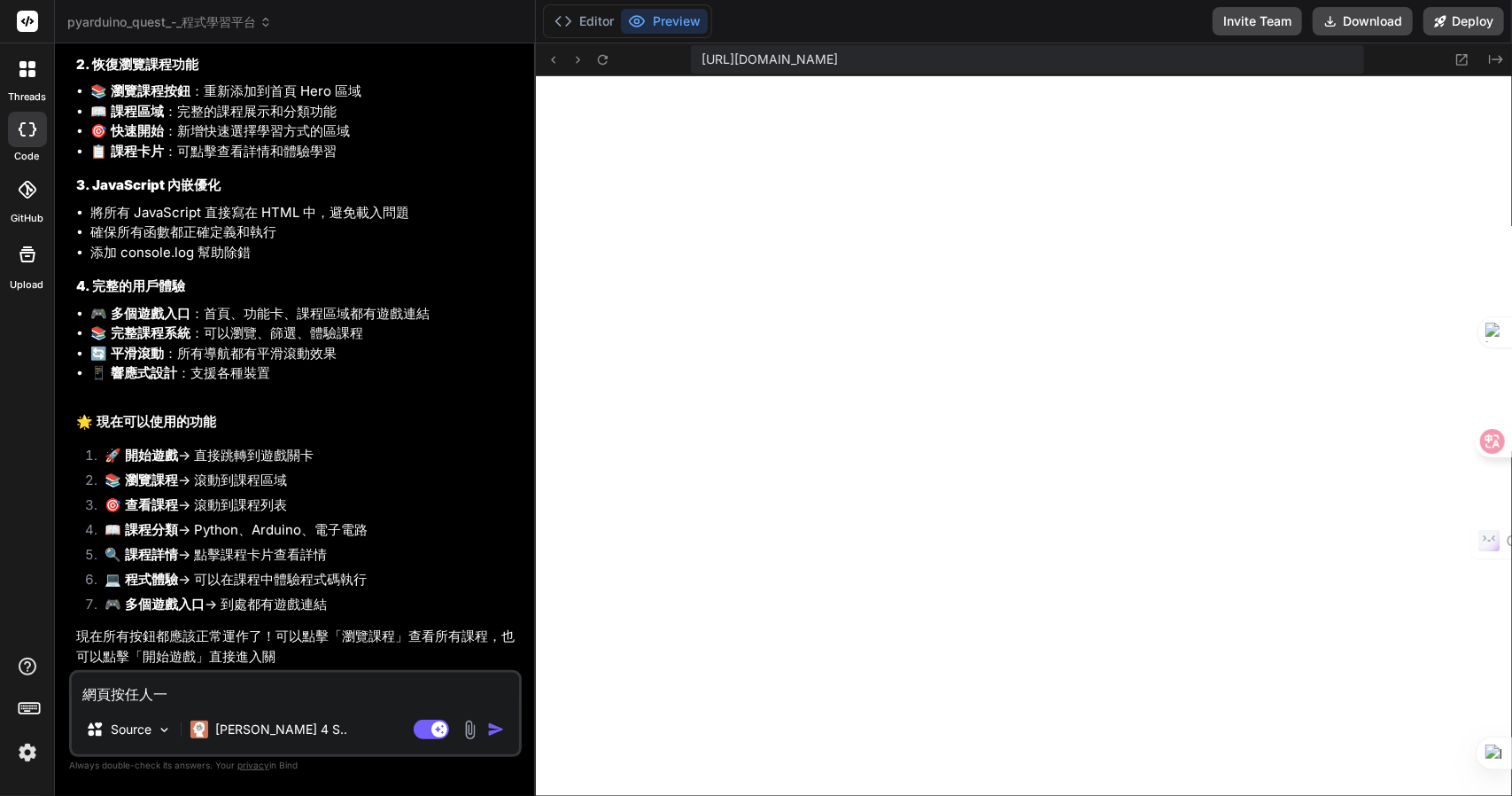
type textarea "網頁按任人一弓"
type textarea "x"
type textarea "網頁按任人一弓口"
type textarea "x"
type textarea "網頁按任何"
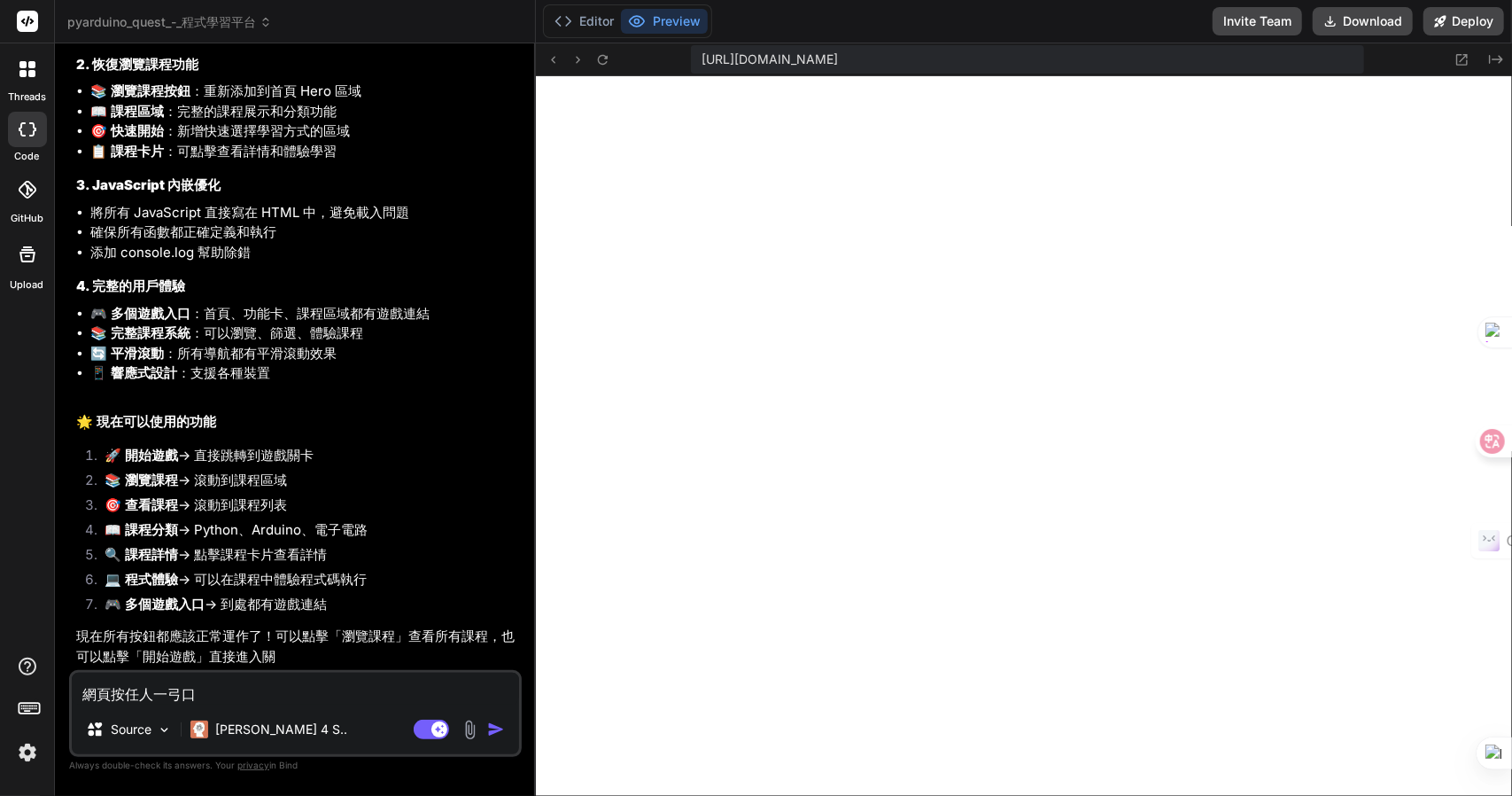
type textarea "x"
type textarea "網頁按任何土"
type textarea "x"
type textarea "網頁按任何土心"
type textarea "x"
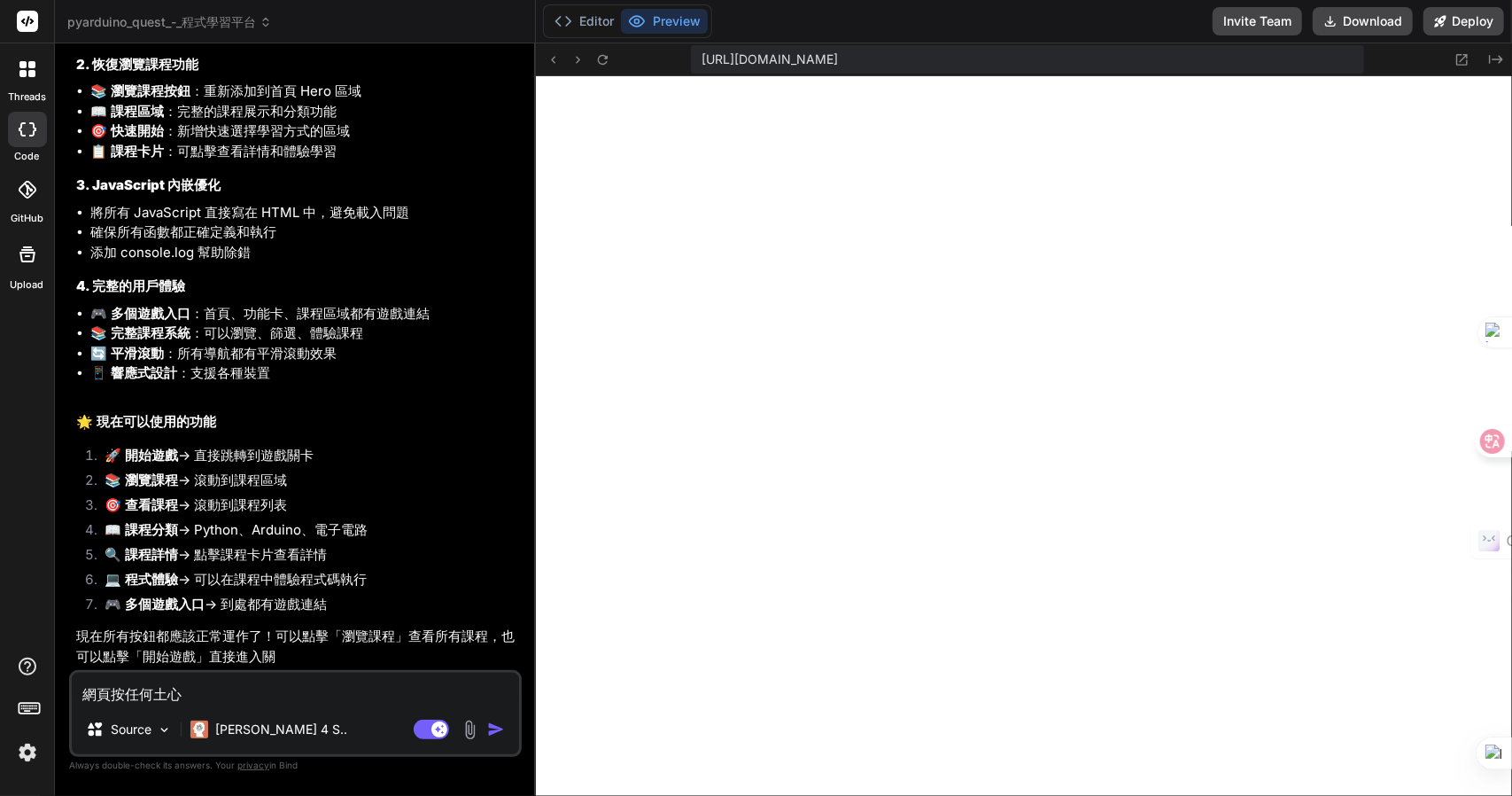
type textarea "網頁按任何土心木"
type textarea "x"
type textarea "網頁按任何地"
type textarea "x"
type textarea "網頁按任何地卜"
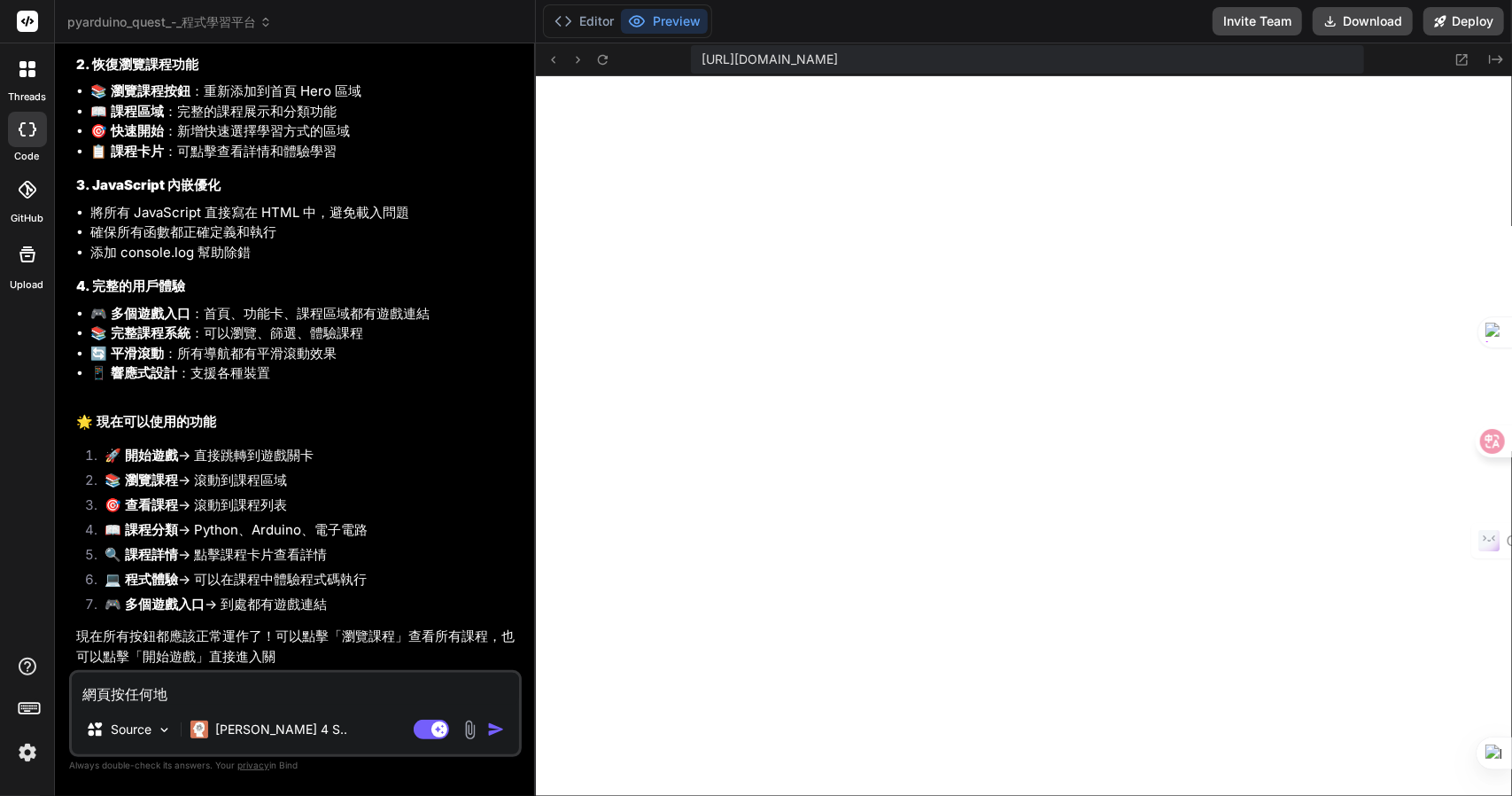
type textarea "x"
type textarea "網頁按任何地卜竹"
type textarea "x"
type textarea "網頁按任何地卜竹尸"
type textarea "x"
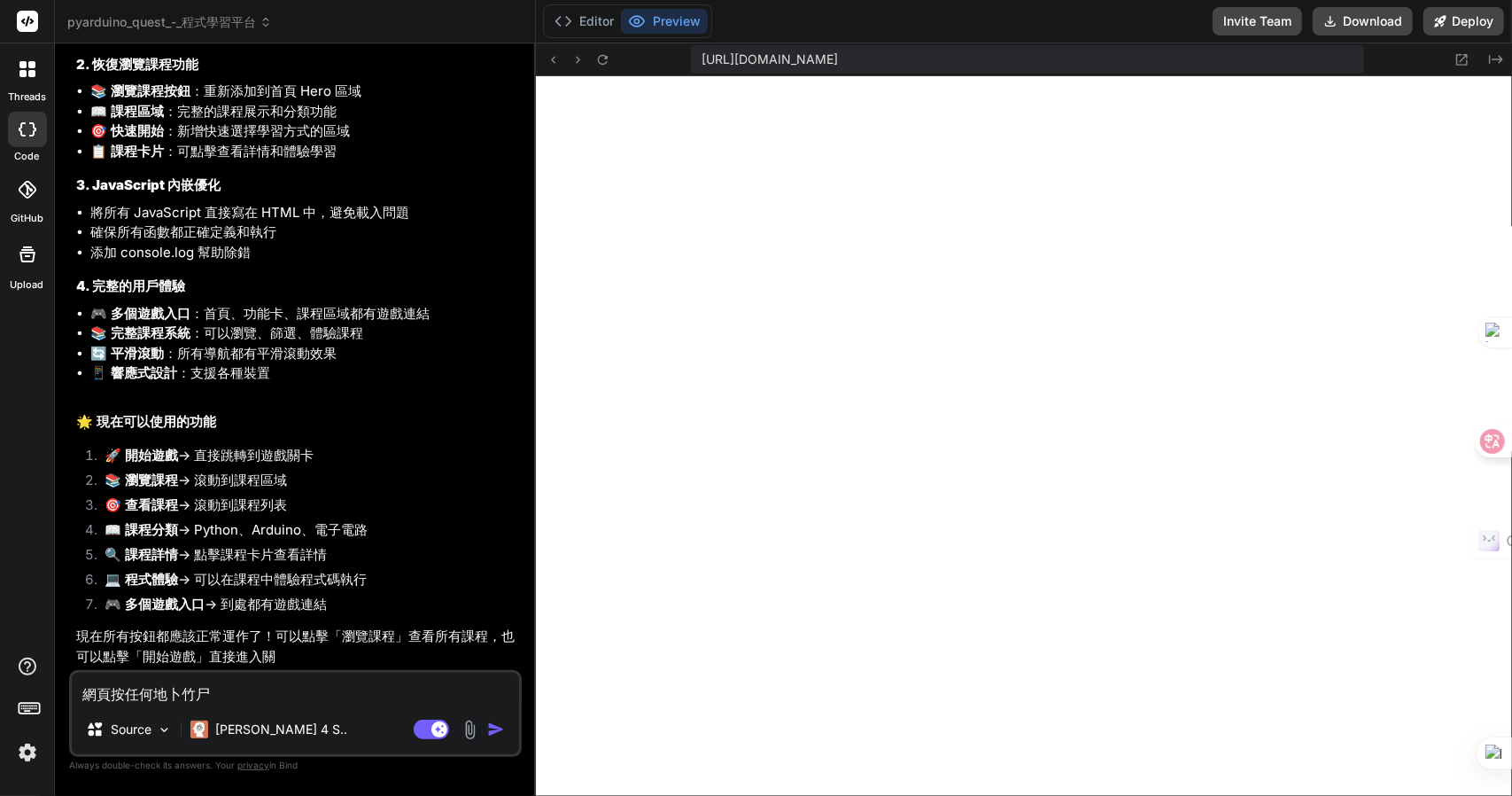
type textarea "網頁按任何地方"
type textarea "x"
type textarea "網頁按任何地方十"
type textarea "x"
type textarea "網頁按任何地方十日"
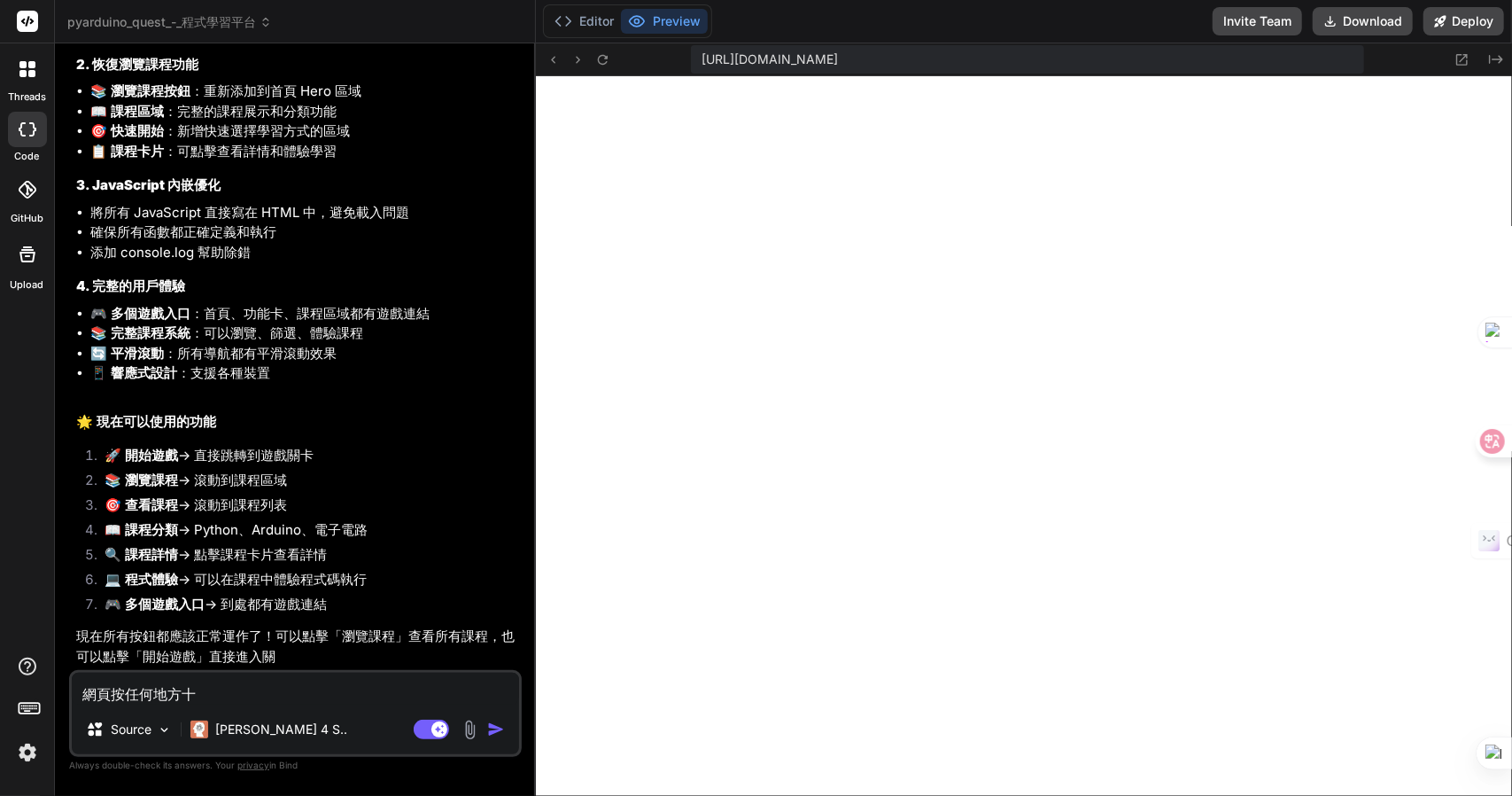
type textarea "x"
type textarea "網頁按任何地方十日弓"
type textarea "x"
type textarea "網頁按任何地方十日弓中"
type textarea "x"
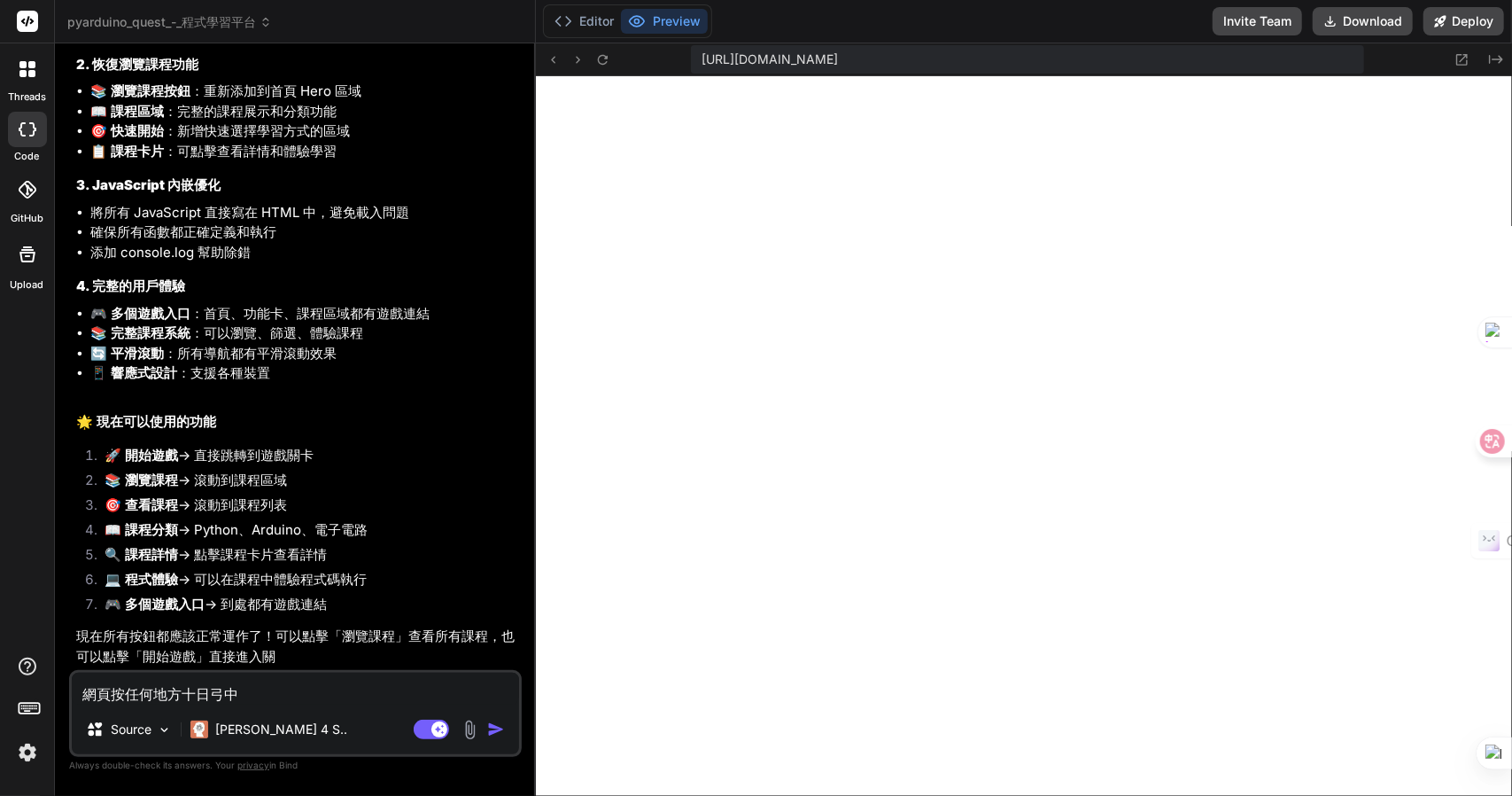
type textarea "網頁按任何地方都"
type textarea "x"
type textarea "網頁按任何地方都水"
type textarea "x"
type textarea "網頁按任何地方都水弓"
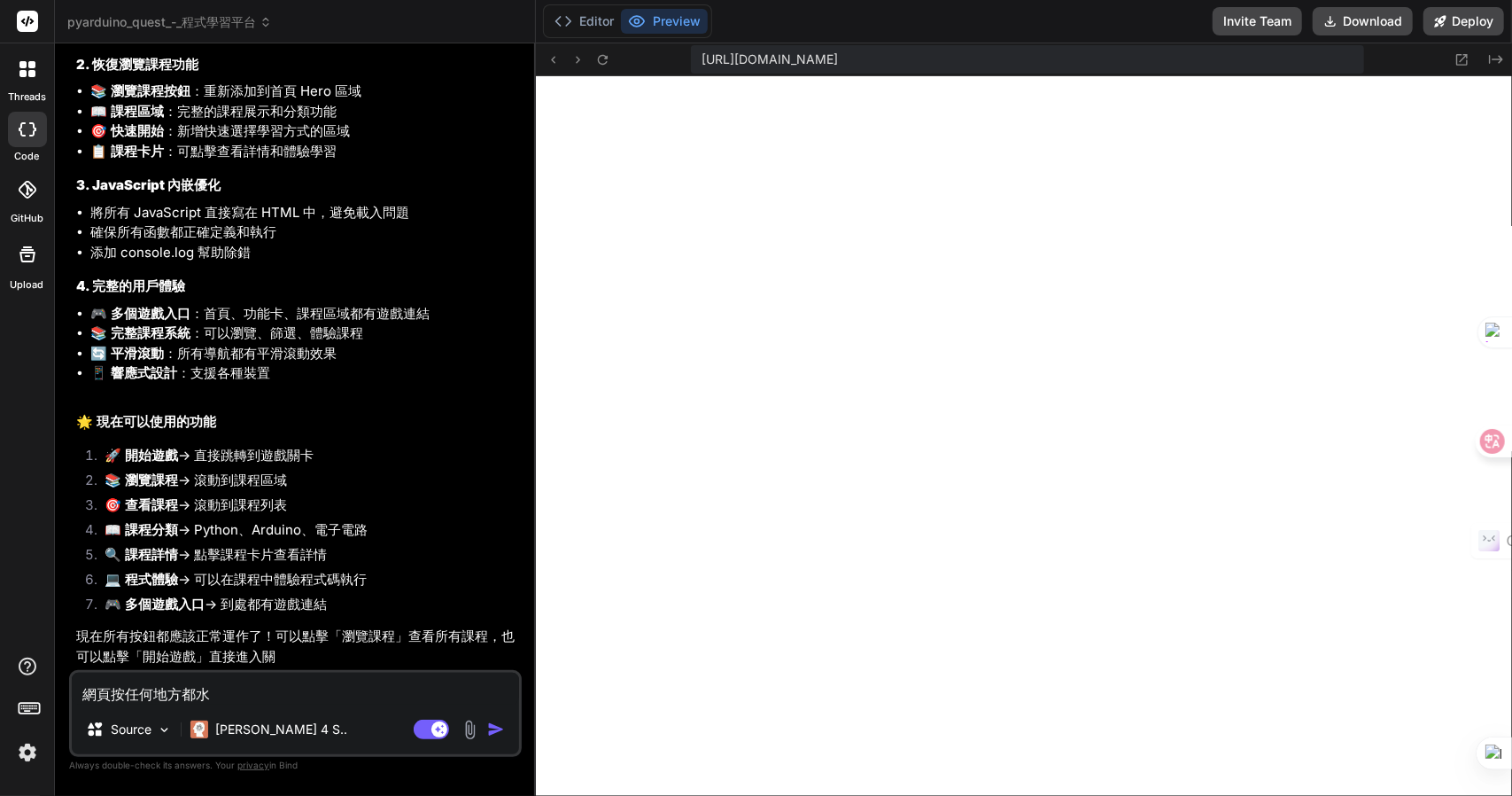
type textarea "x"
type textarea "網頁按任何地方都水弓水"
type textarea "x"
type textarea "網頁按任何地方都沒"
type textarea "x"
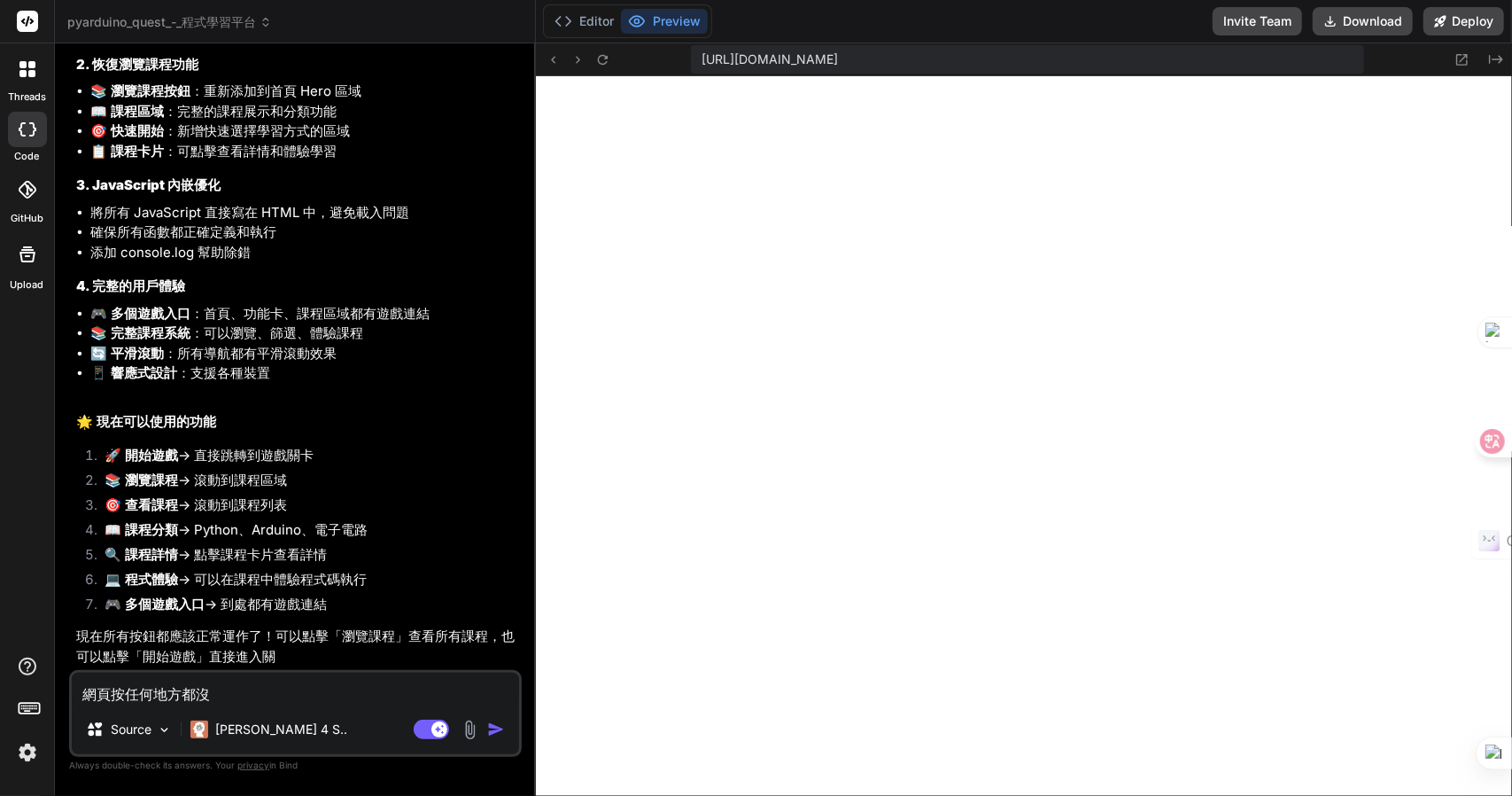
type textarea "網頁按任何地方都沒大"
type textarea "x"
type textarea "網頁按任何地方都沒大月"
type textarea "x"
type textarea "網頁按任何地方都沒有"
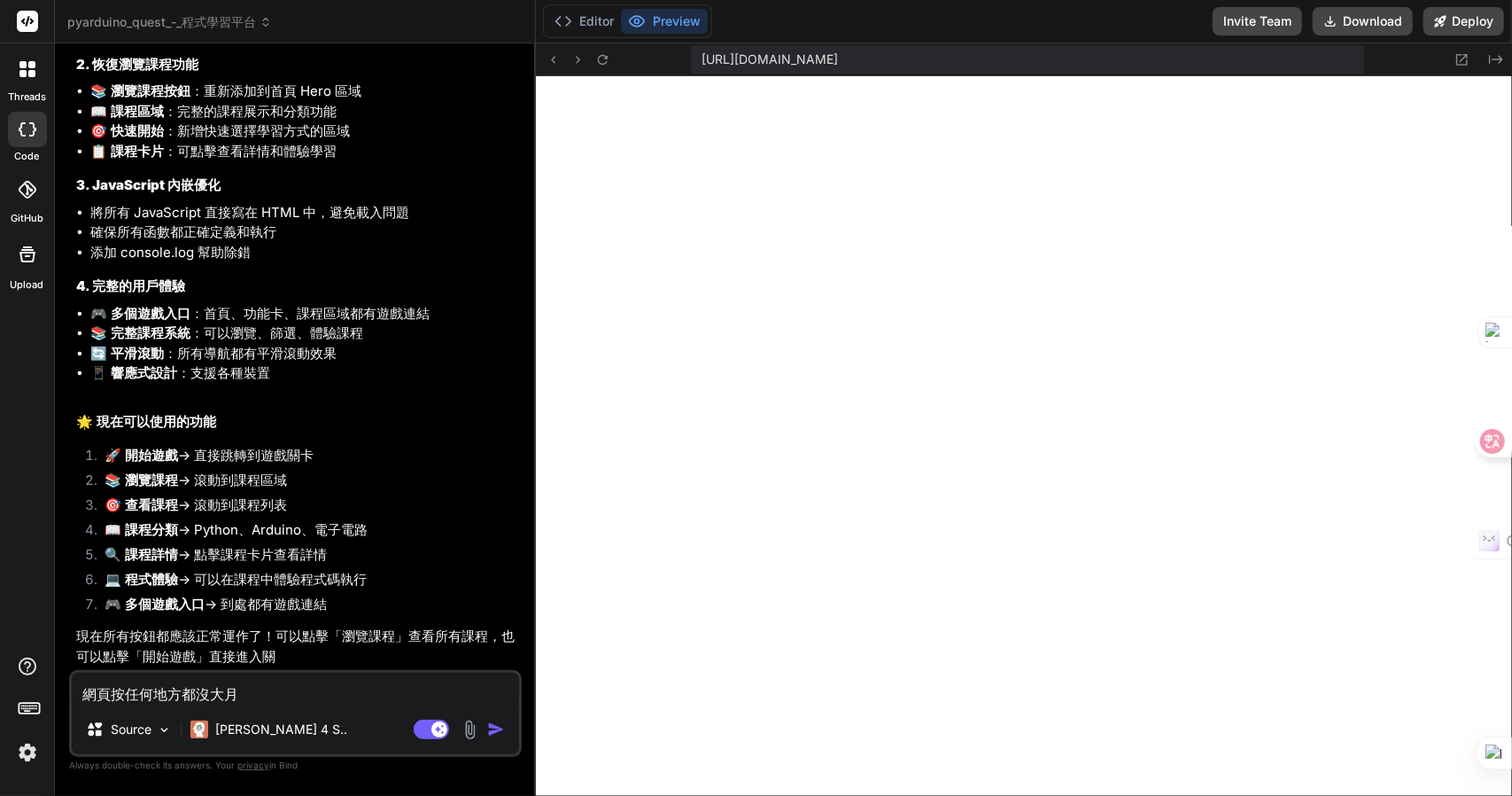
type textarea "x"
type textarea "網頁按任何地方都沒有竹"
type textarea "x"
type textarea "網頁按任何地方都沒有竹水"
type textarea "x"
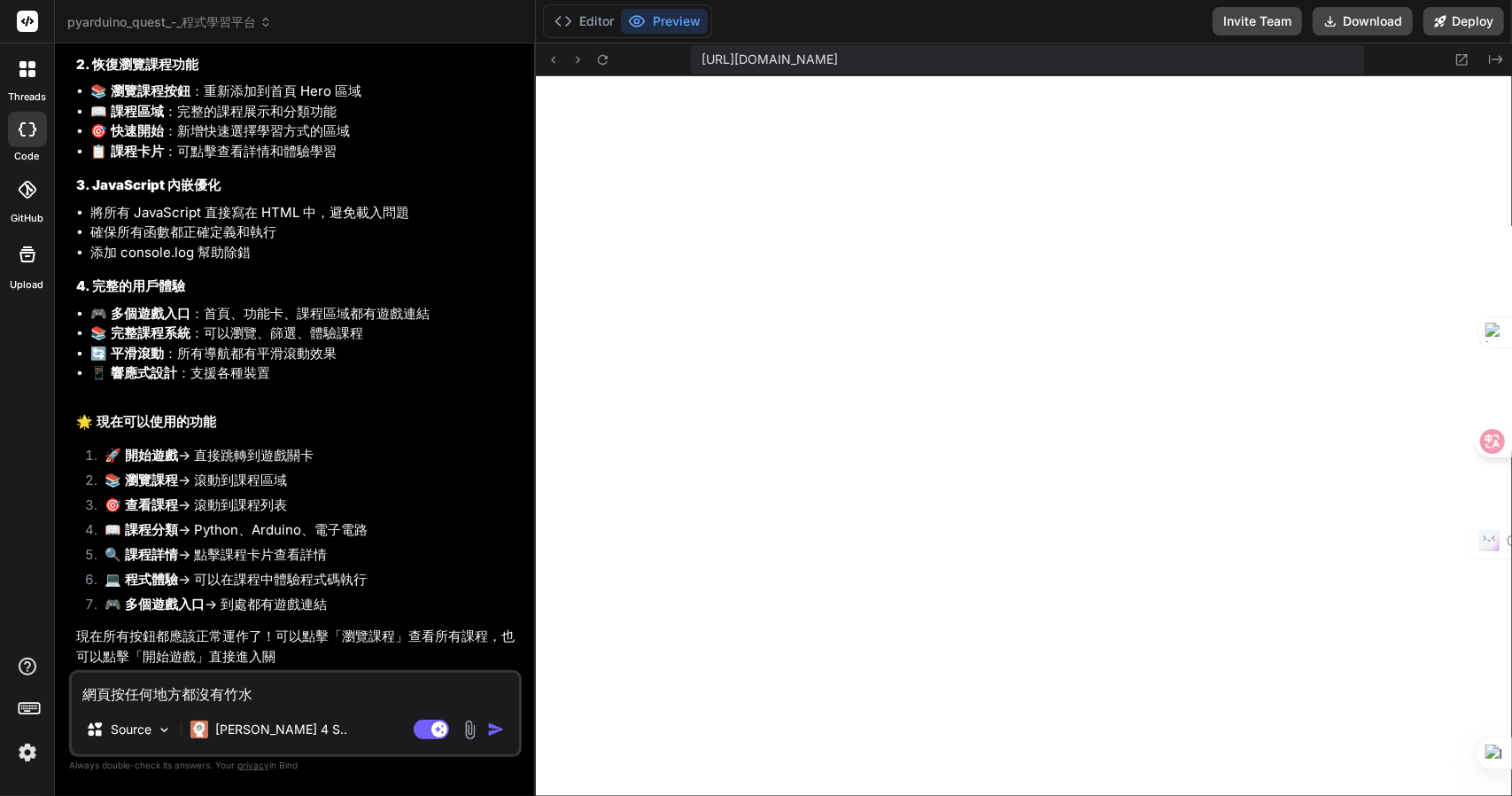
type textarea "網頁按任何地方都沒有反"
type textarea "x"
type textarea "網頁按任何地方都沒有反戈"
type textarea "x"
type textarea "網頁按任何地方都沒有反戈火"
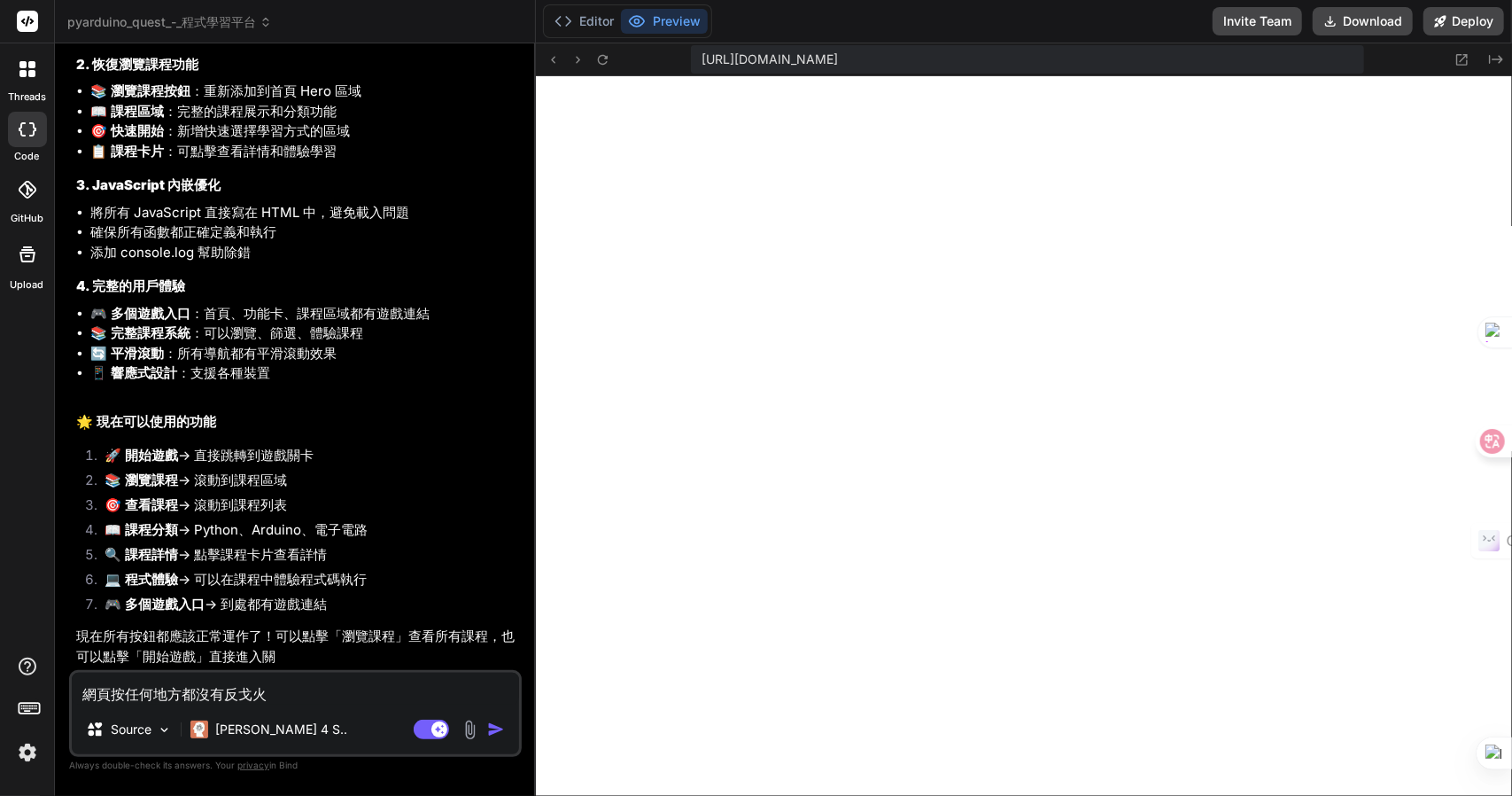
type textarea "x"
type textarea "網頁按任何地方都沒有反戈"
type textarea "x"
type textarea "網頁按任何地方都沒有反戈土"
type textarea "x"
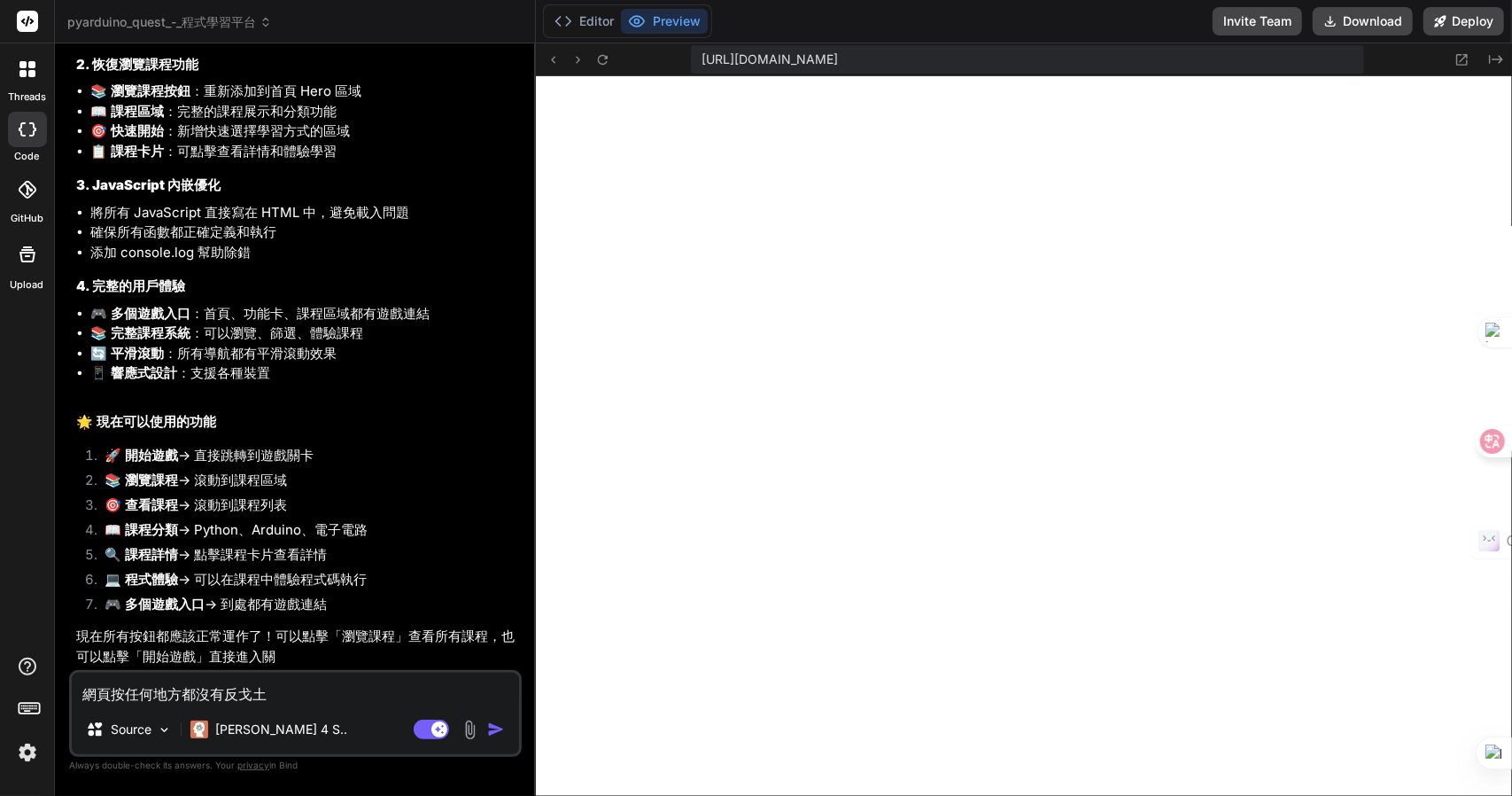
type textarea "網頁按任何地方都沒有反戈土心"
type textarea "x"
type textarea "網頁按任何地方都沒有反應"
type textarea "x"
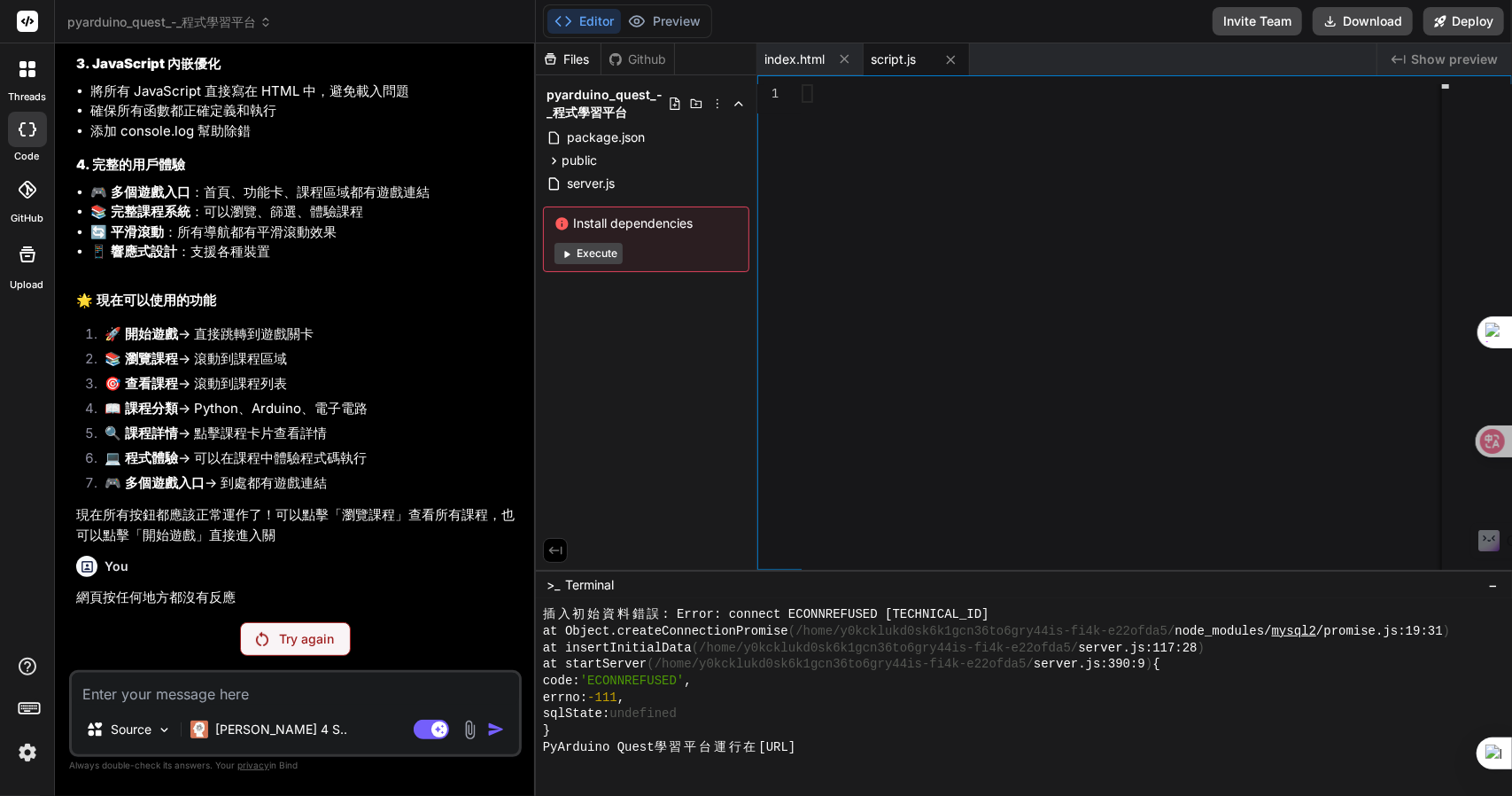
scroll to position [4660, 0]
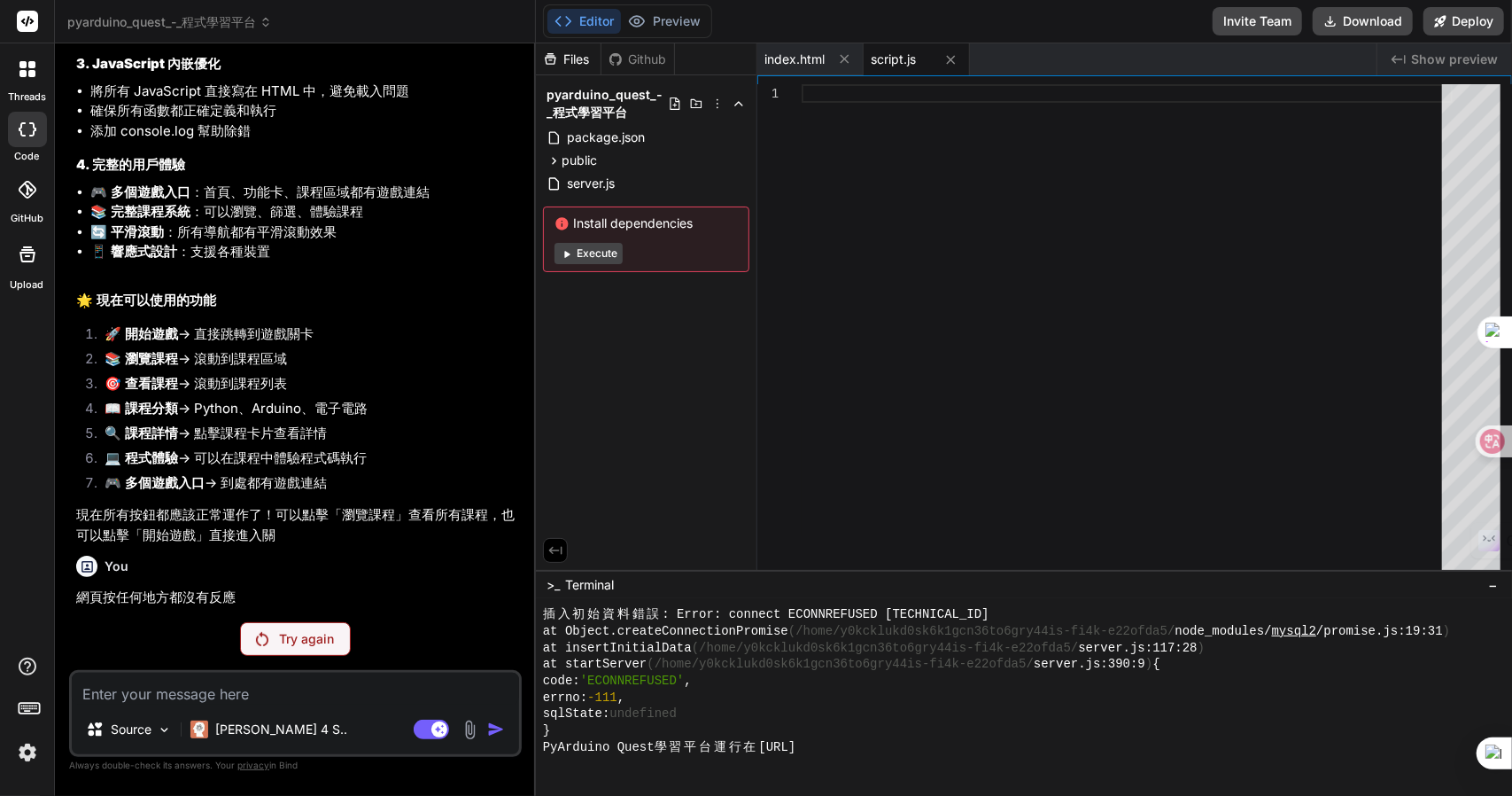
click at [338, 628] on div "Try again" at bounding box center [296, 639] width 111 height 34
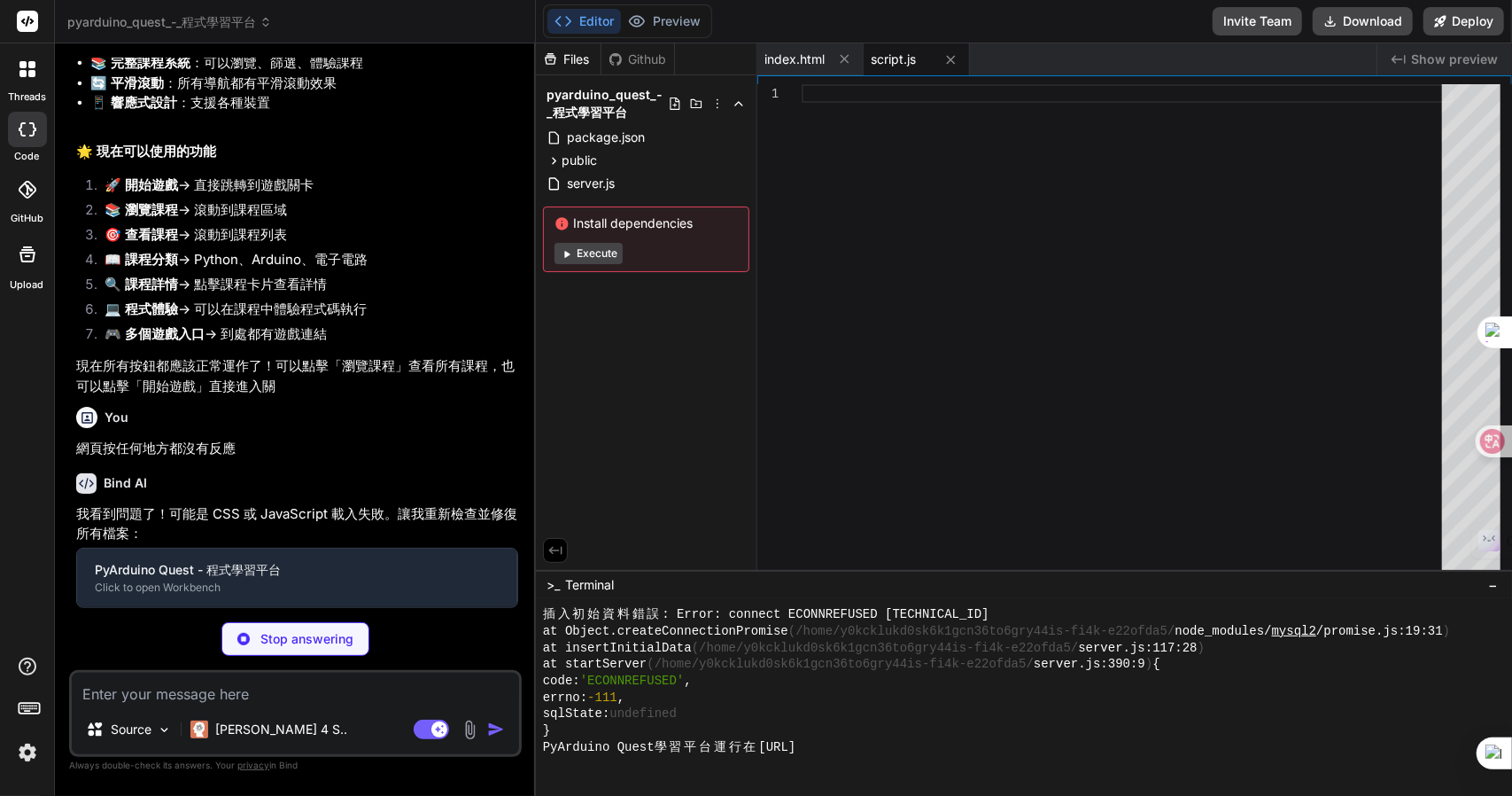
scroll to position [4862, 0]
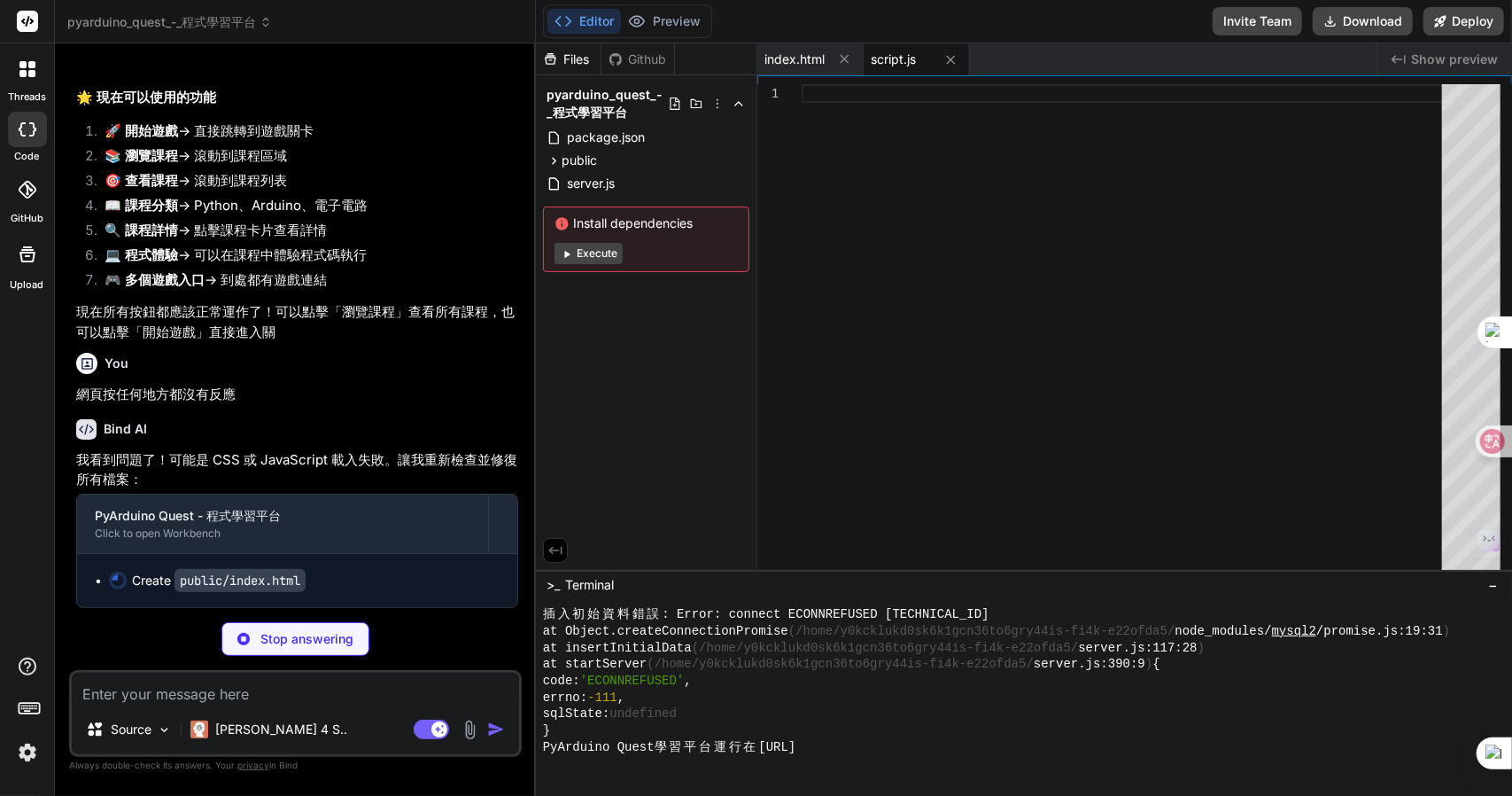
type textarea "x"
type textarea "console.log('✅ 自動測試完成，所有功能已準備就緒'); if (document.getElementById('test-output')) …"
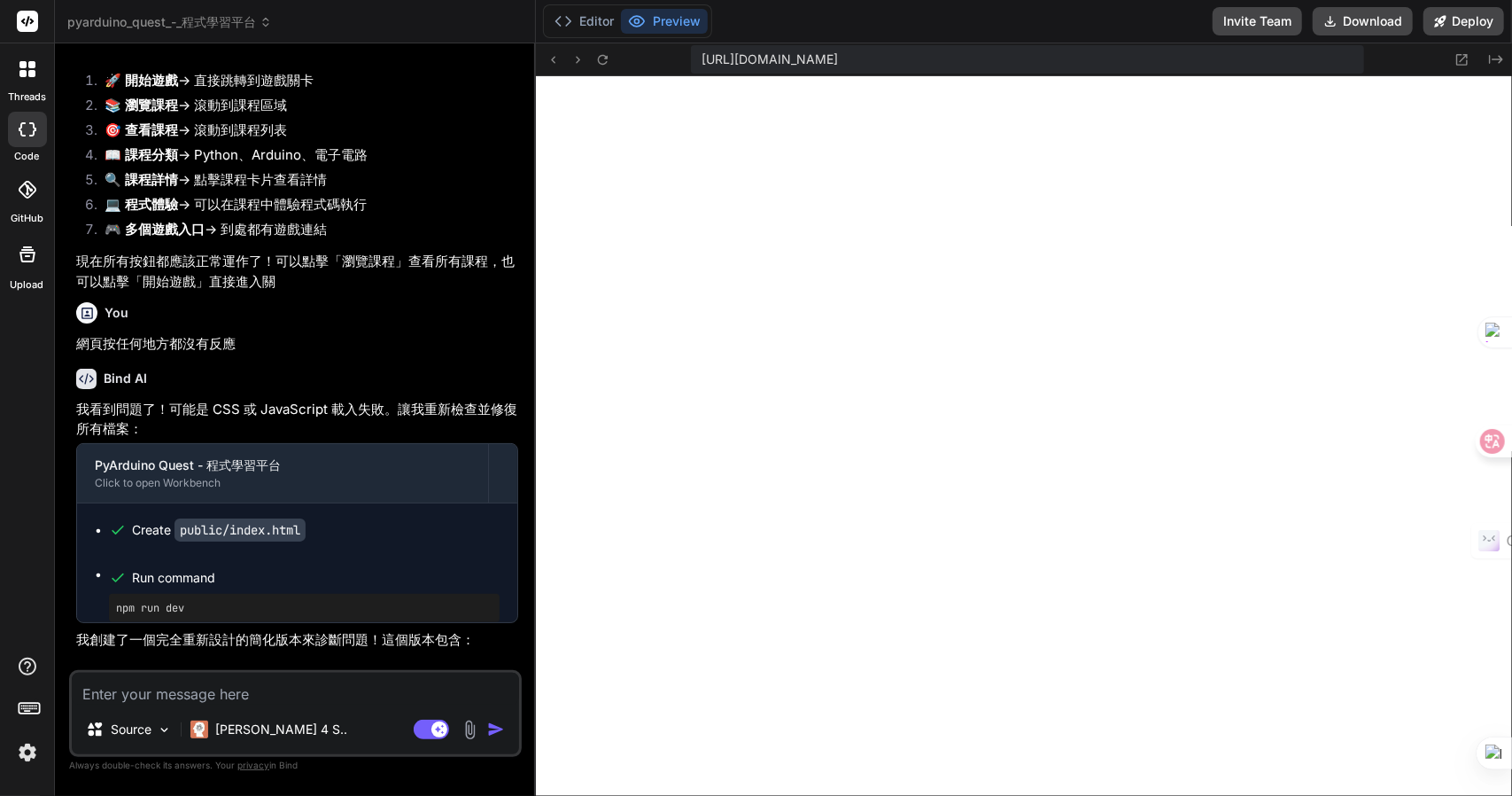
type textarea "x"
click at [512, 292] on p "現在所有按鈕都應該正常運作了！可以點擊「瀏覽課程」查看所有課程，也可以點擊「開始遊戲」直接進入關" at bounding box center [297, 271] width 442 height 40
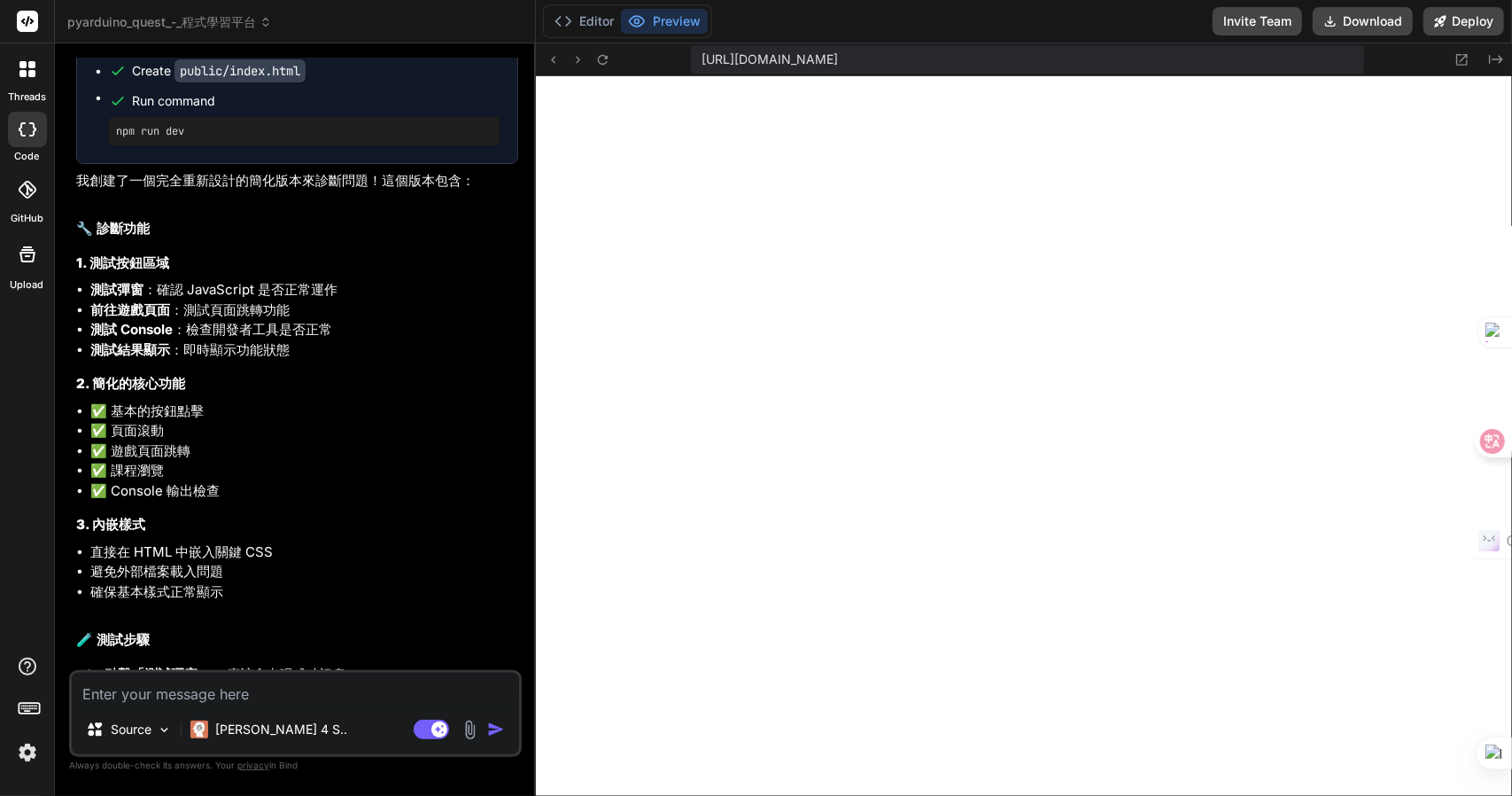
scroll to position [5726, 0]
